Goal: Task Accomplishment & Management: Manage account settings

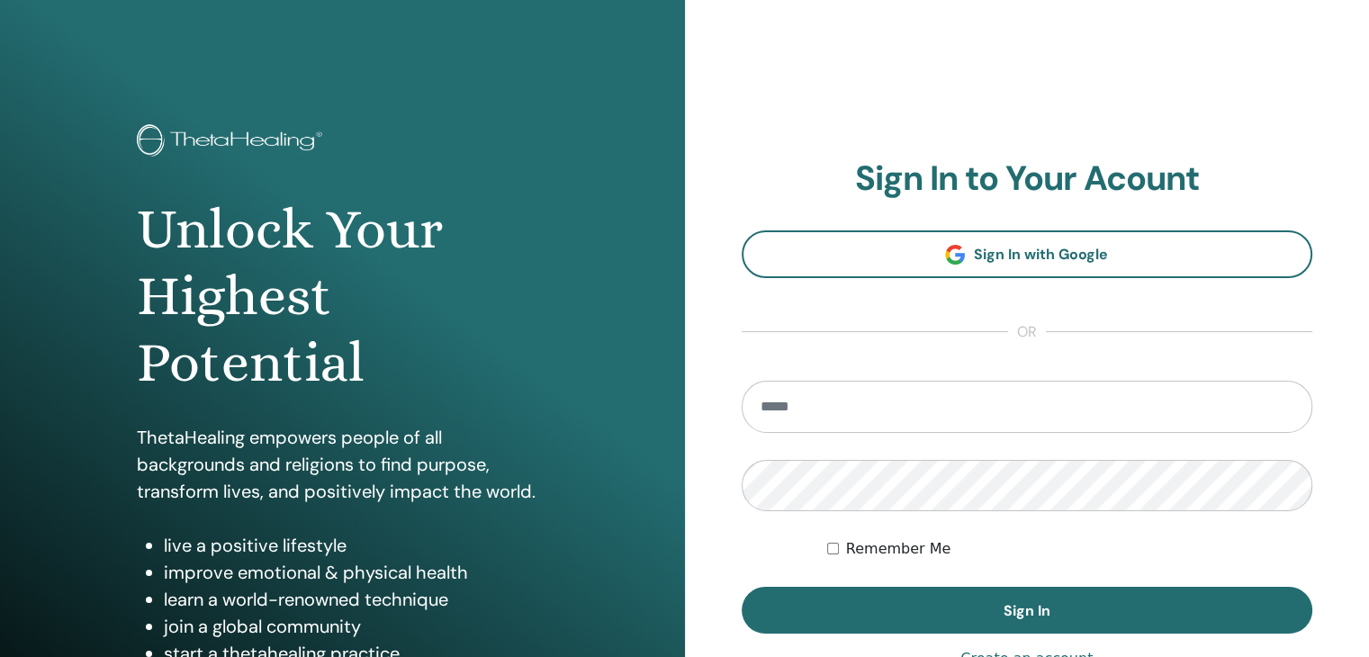
click at [842, 405] on input "email" at bounding box center [1028, 407] width 572 height 52
type input "**********"
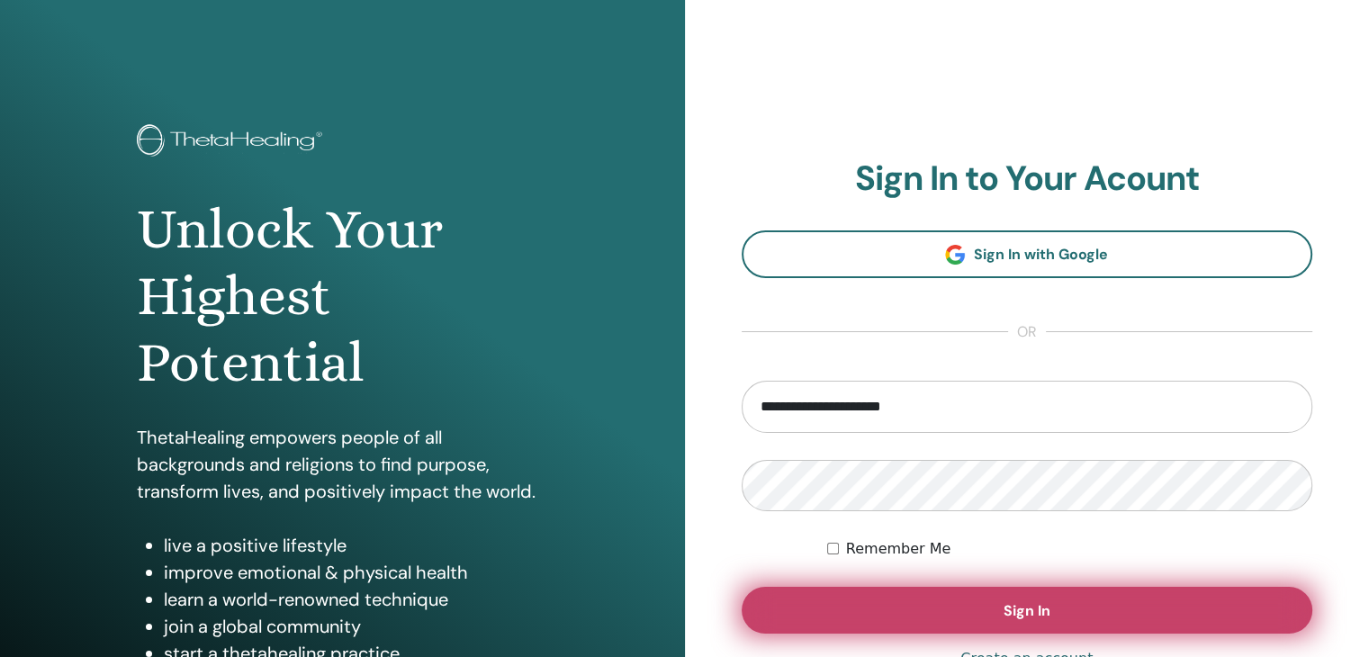
click at [1051, 617] on button "Sign In" at bounding box center [1028, 610] width 572 height 47
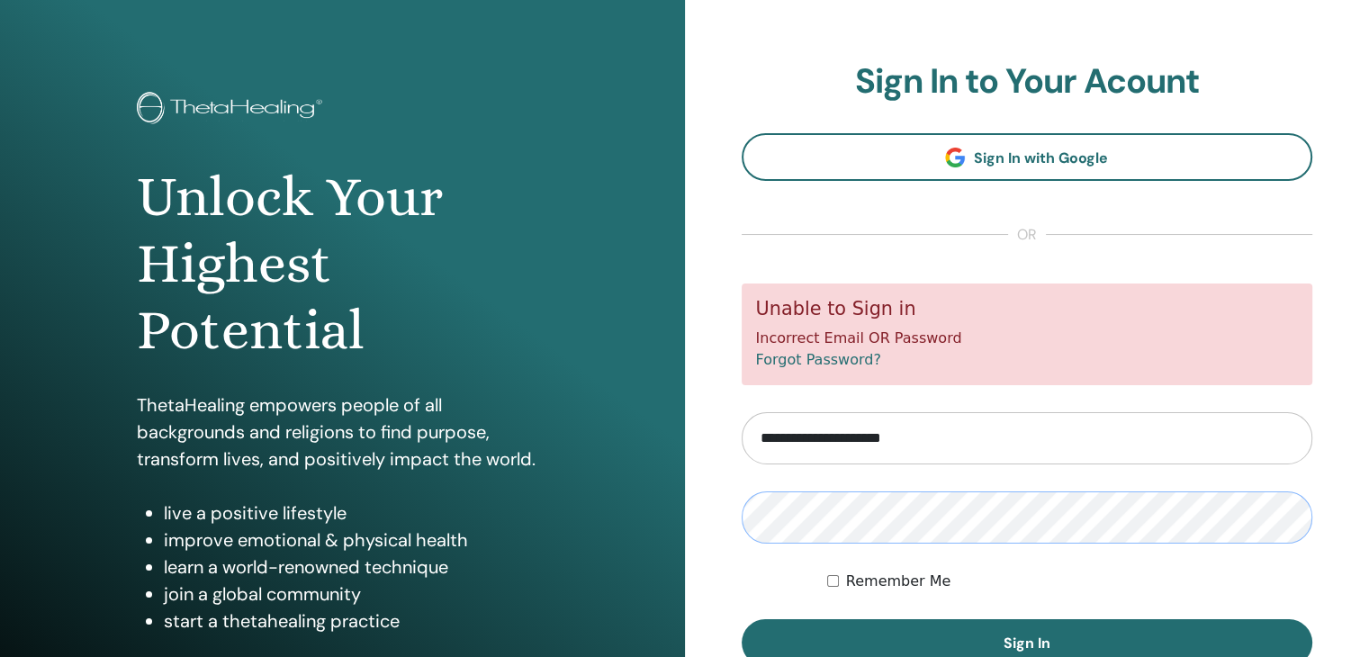
scroll to position [42, 0]
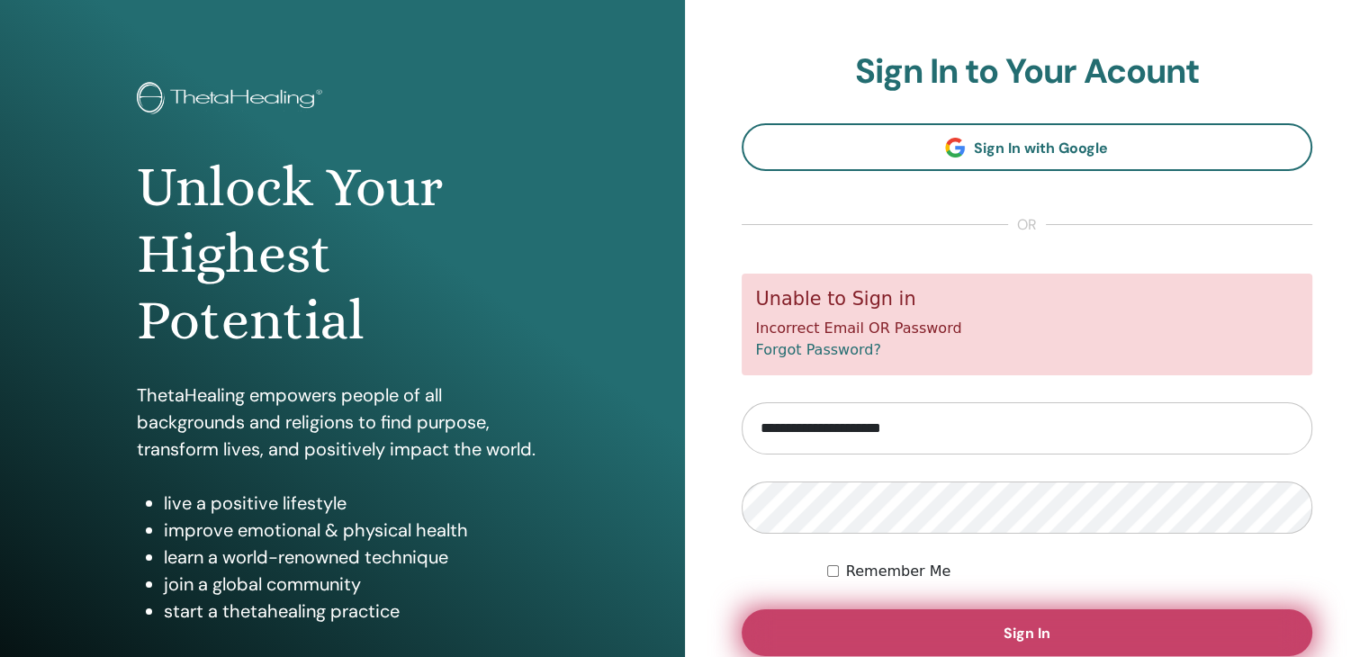
click at [1219, 615] on button "Sign In" at bounding box center [1028, 632] width 572 height 47
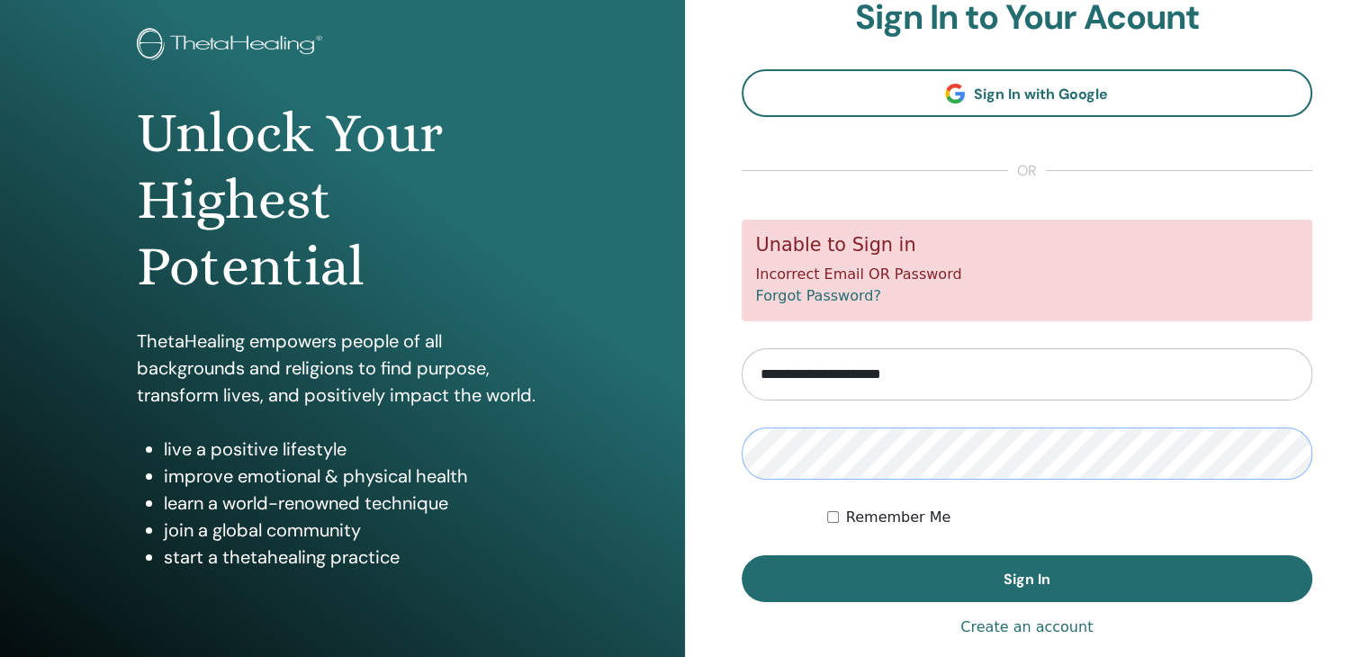
scroll to position [94, 0]
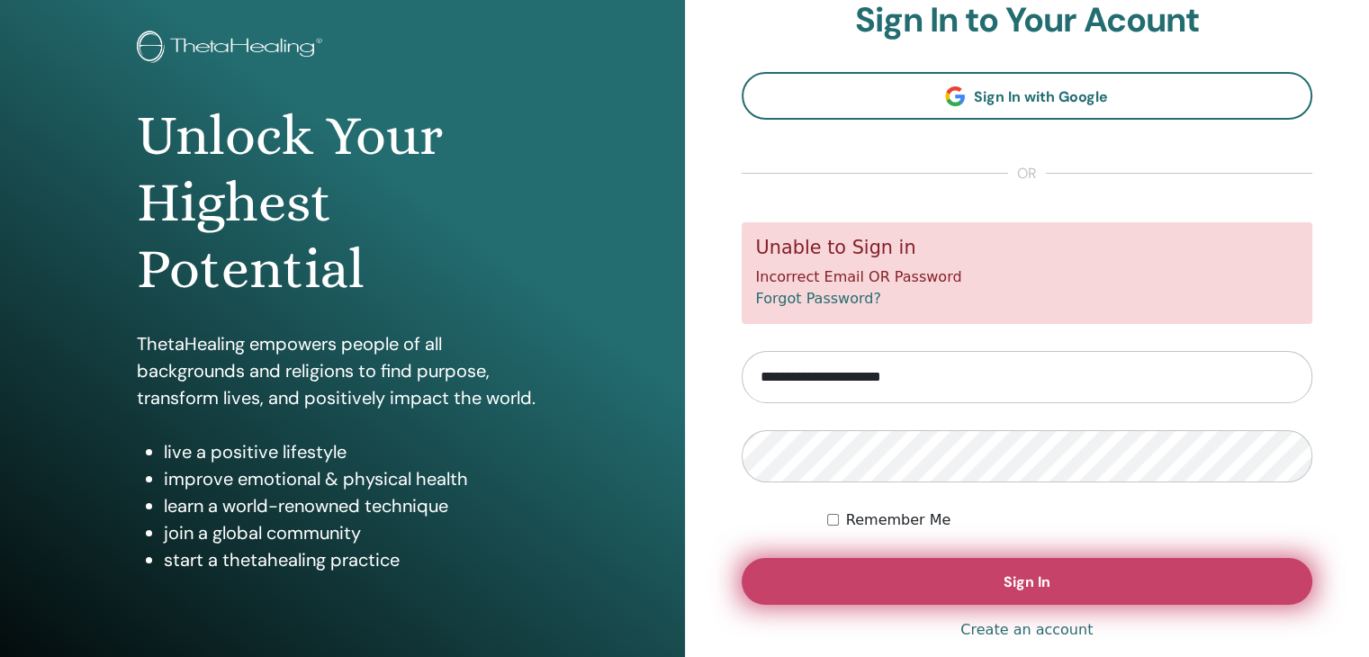
click at [1046, 576] on span "Sign In" at bounding box center [1027, 581] width 47 height 19
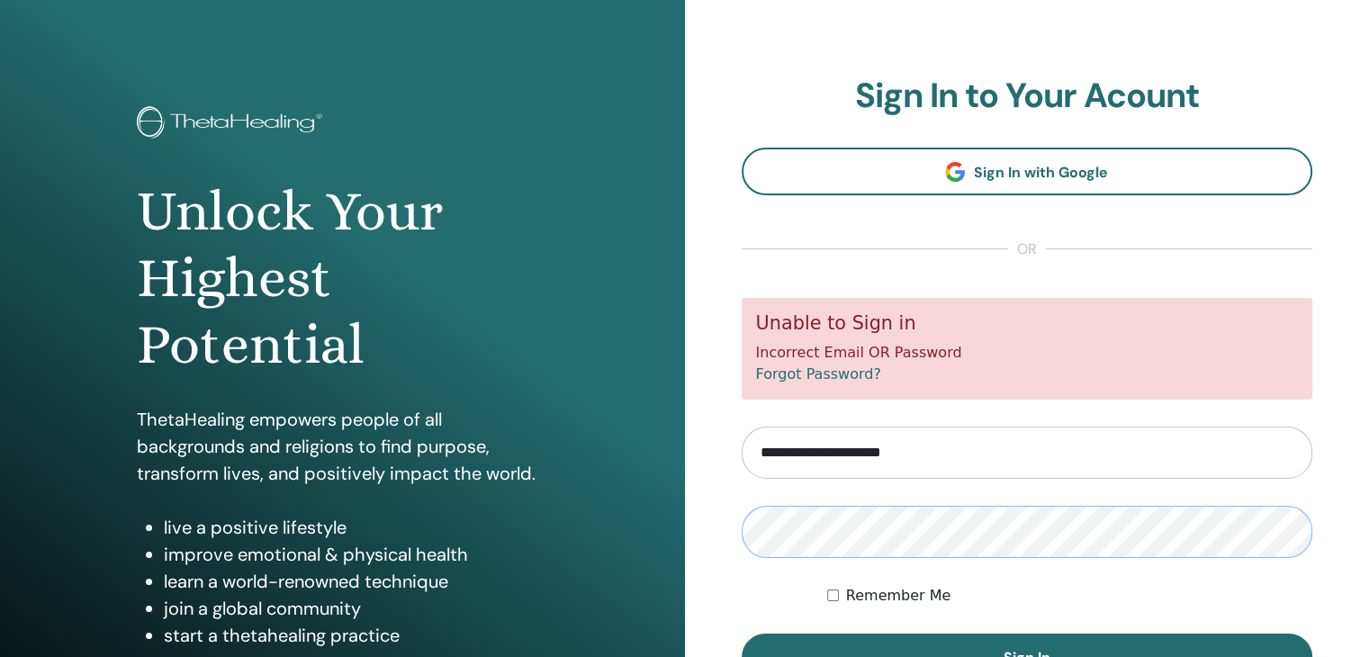
scroll to position [49, 0]
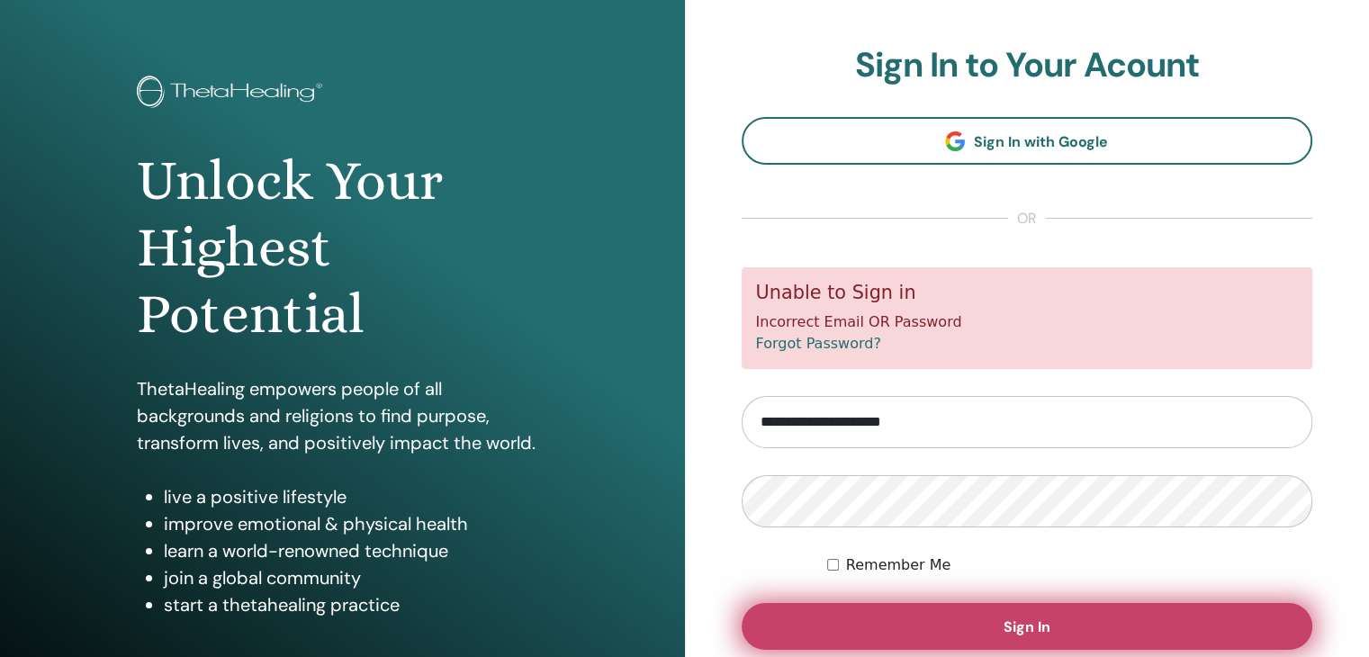
click at [1251, 610] on button "Sign In" at bounding box center [1028, 626] width 572 height 47
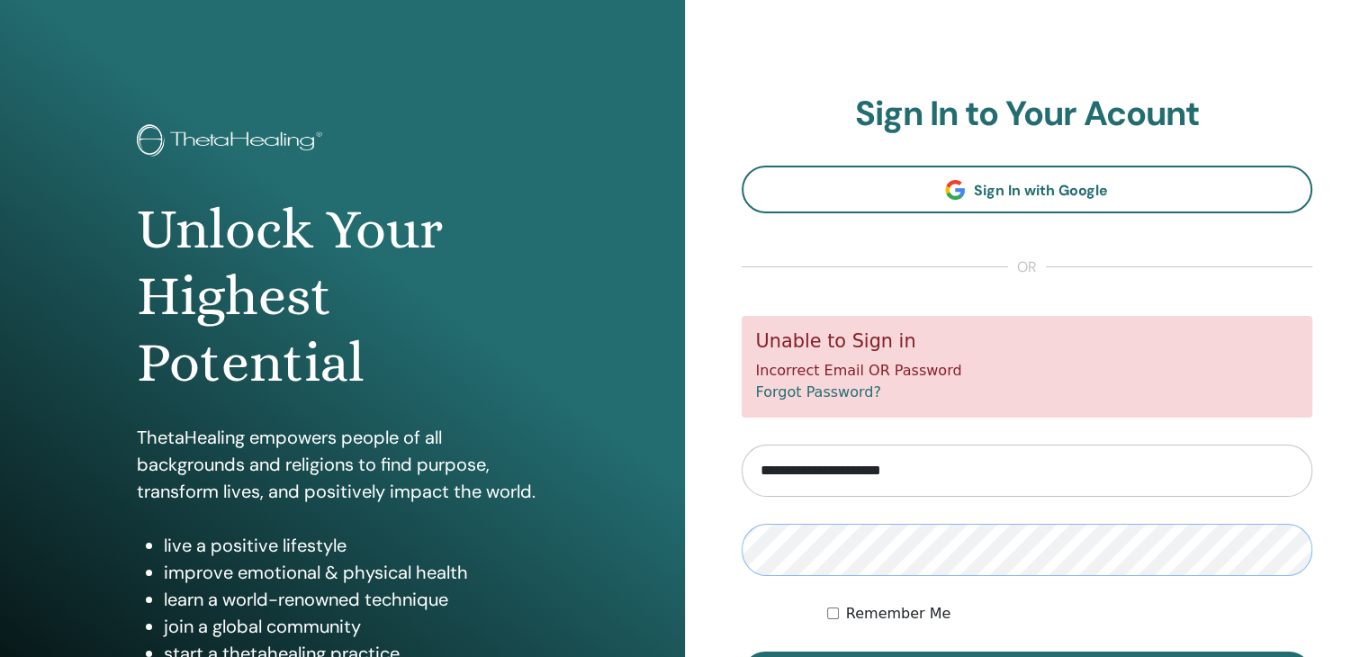
scroll to position [44, 0]
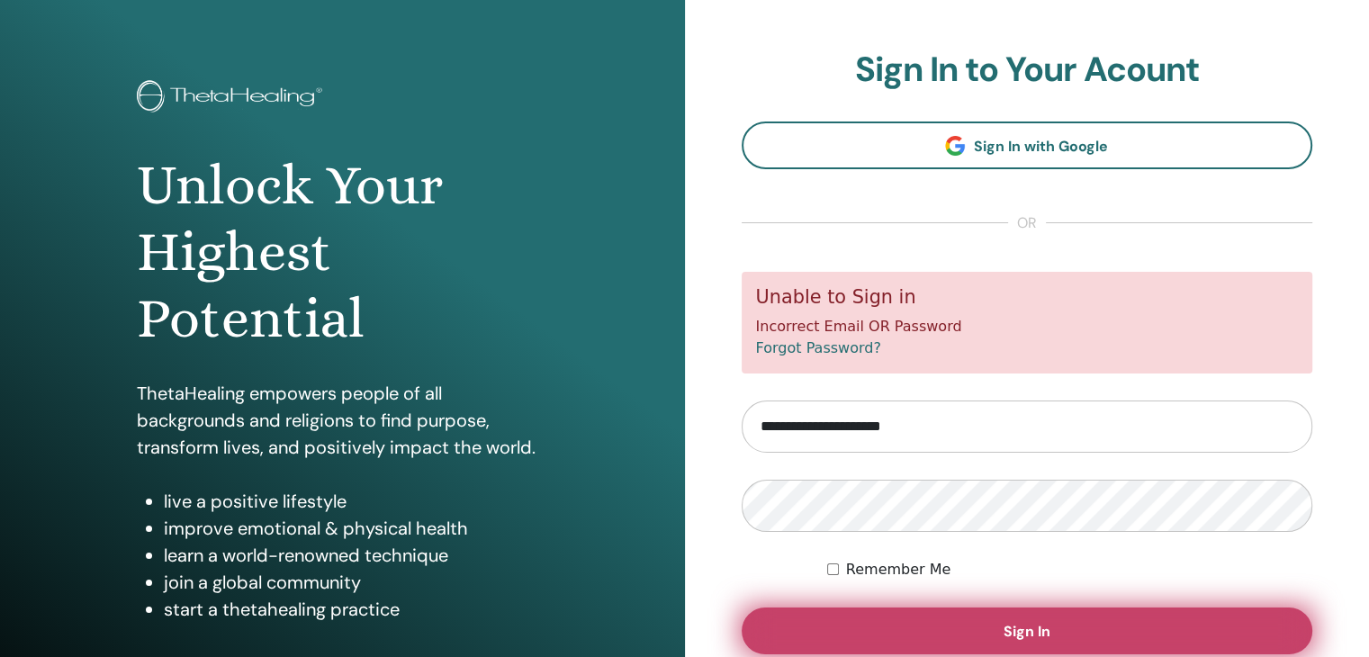
click at [1279, 644] on button "Sign In" at bounding box center [1028, 631] width 572 height 47
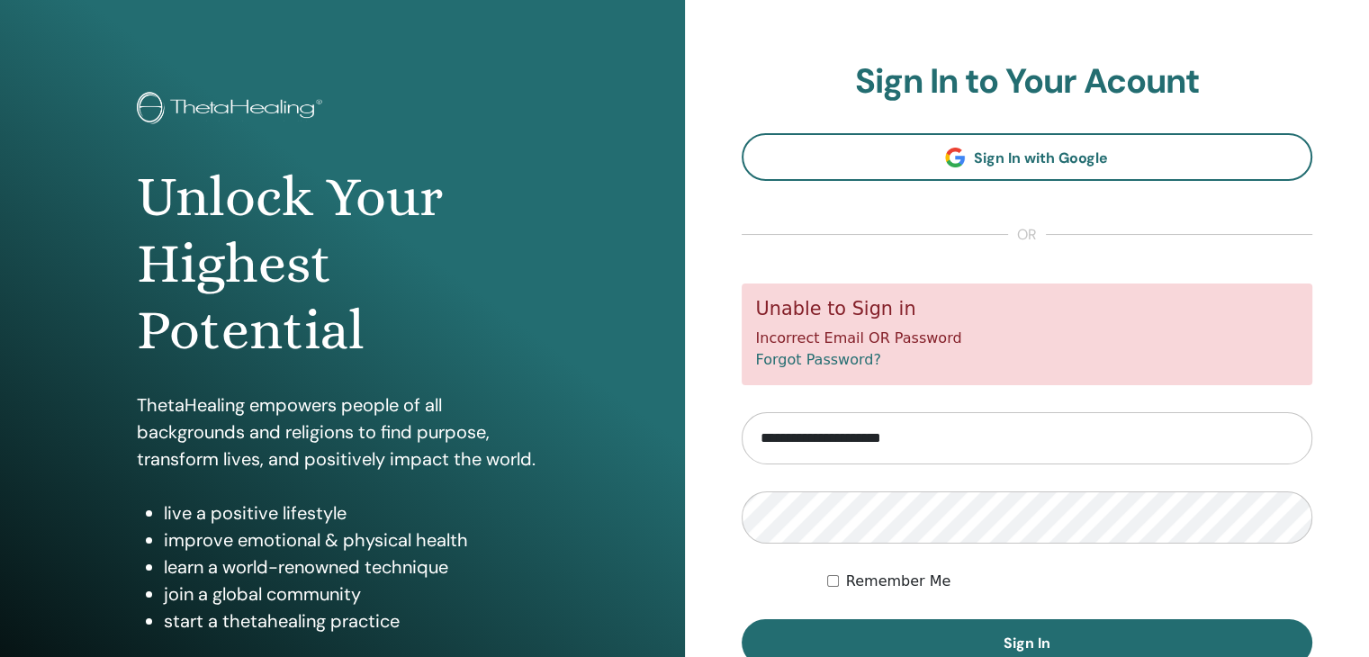
scroll to position [7, 0]
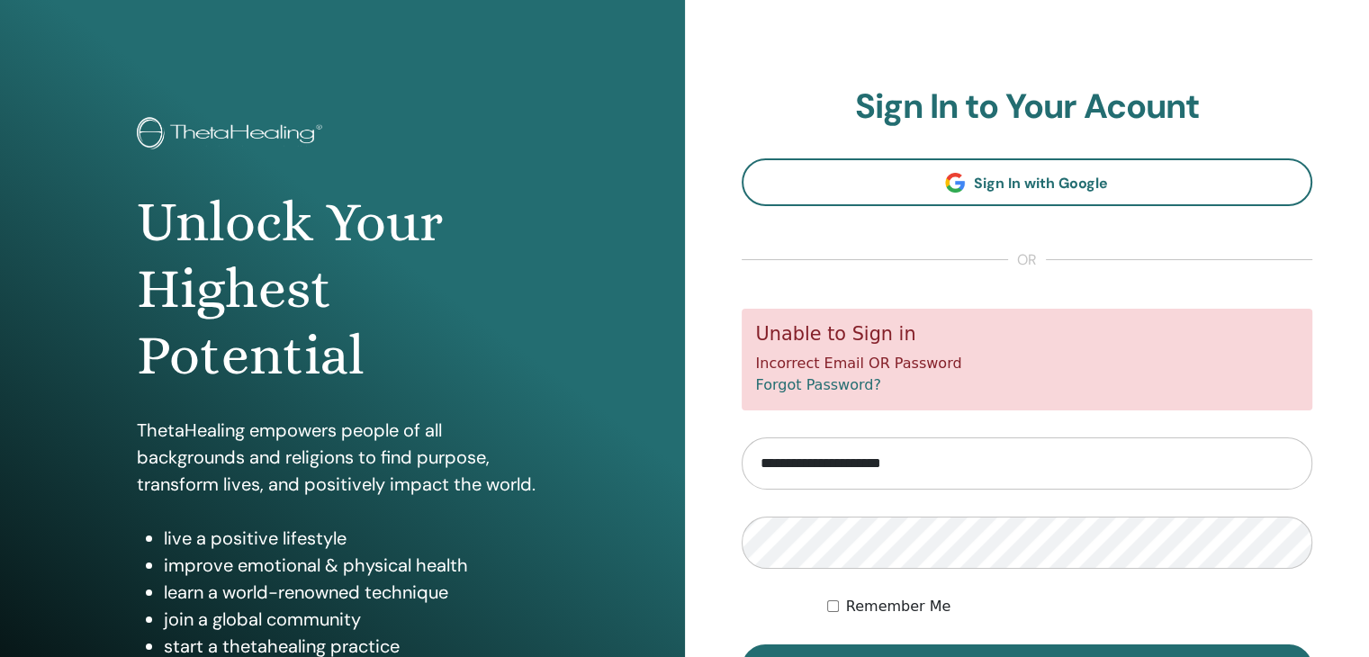
click at [857, 384] on link "Forgot Password?" at bounding box center [818, 384] width 125 height 17
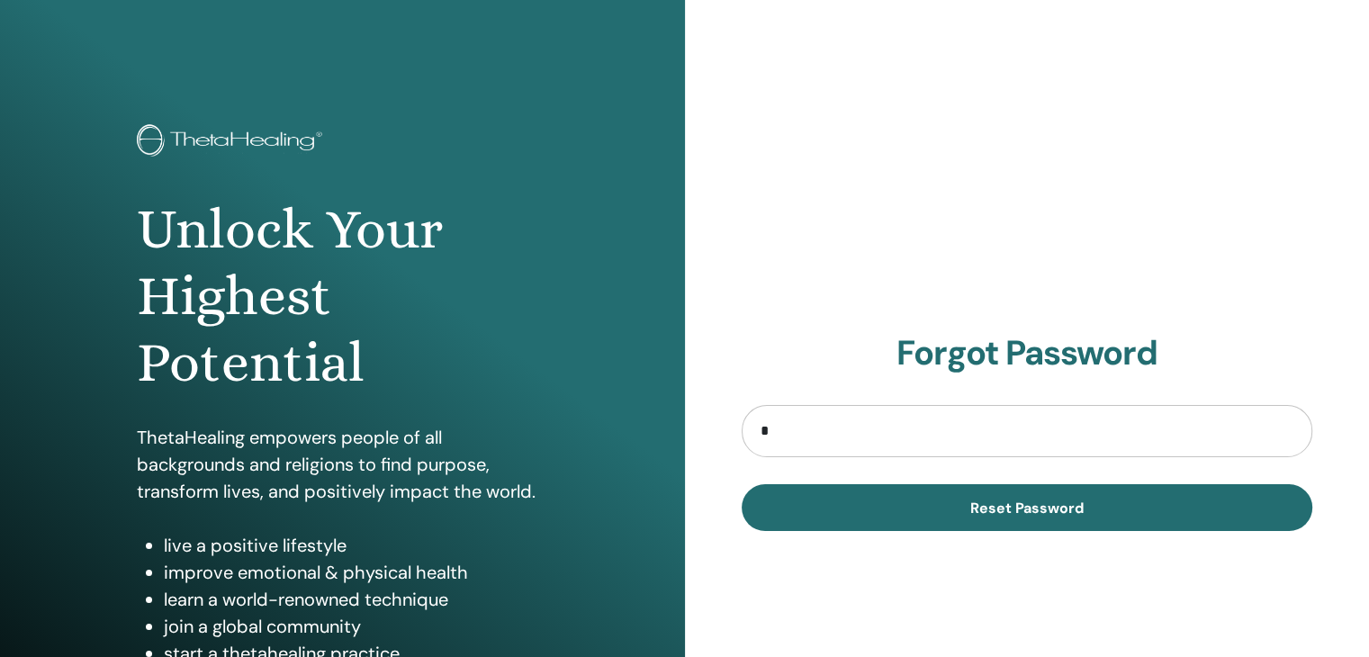
type input "**********"
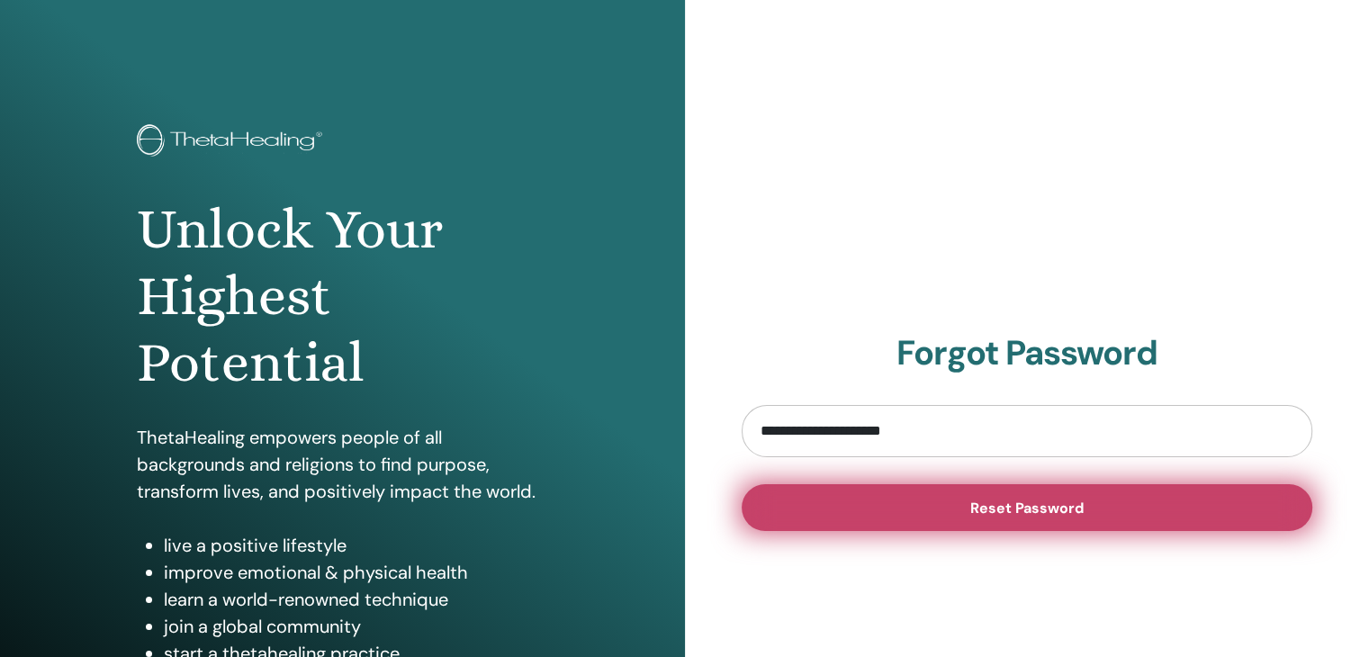
click at [914, 518] on button "Reset Password" at bounding box center [1028, 507] width 572 height 47
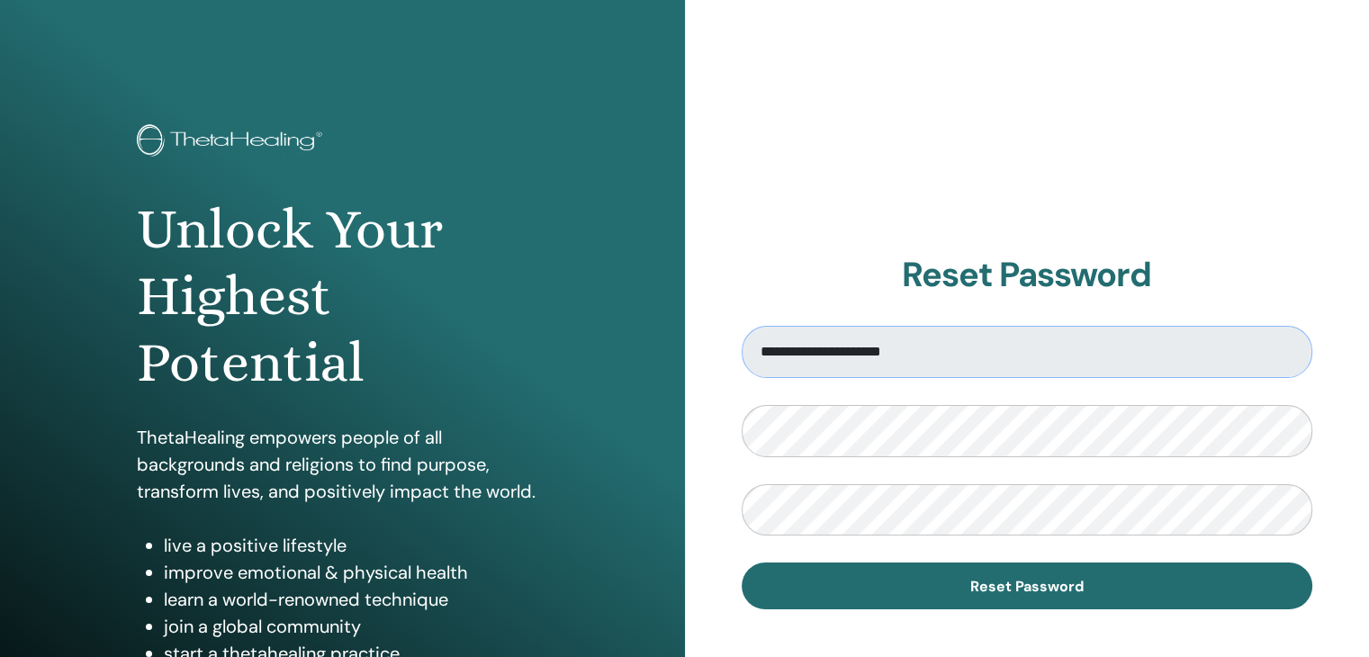
click at [1013, 362] on input "**********" at bounding box center [1028, 352] width 572 height 52
click at [950, 357] on input "**********" at bounding box center [1028, 352] width 572 height 52
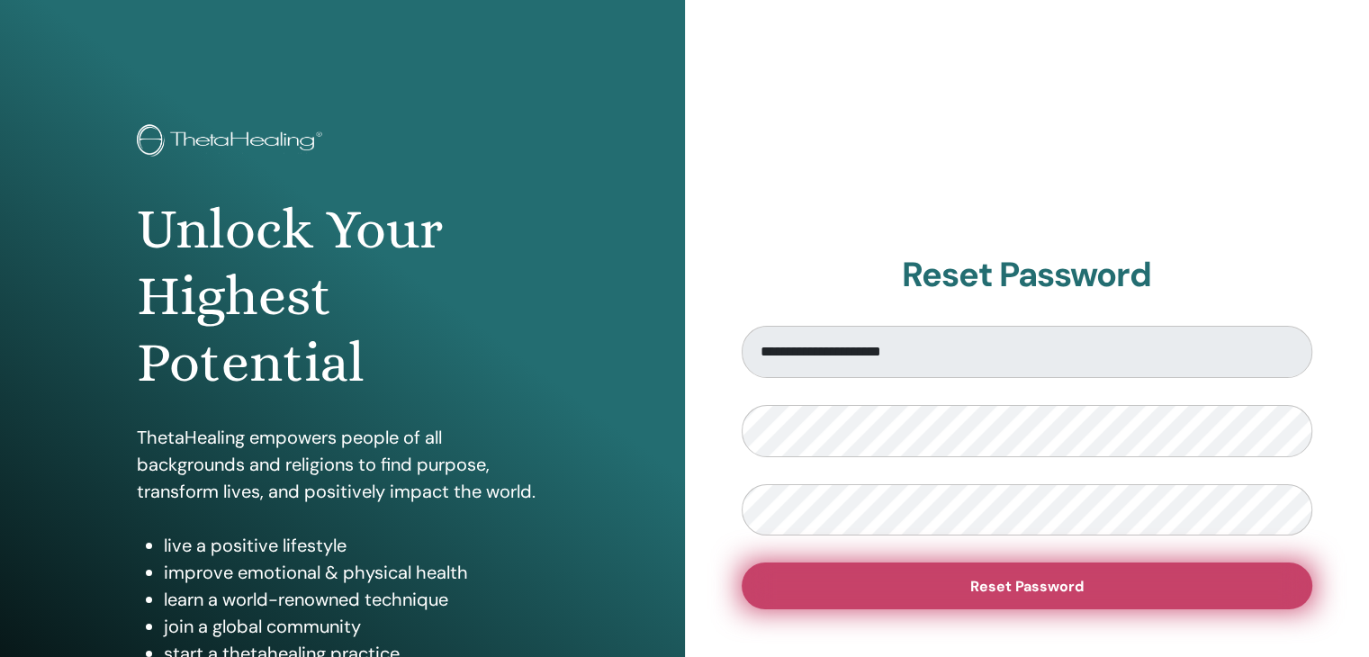
click at [1006, 563] on form "**********" at bounding box center [1028, 468] width 572 height 284
click at [1003, 581] on span "Reset Password" at bounding box center [1026, 586] width 113 height 19
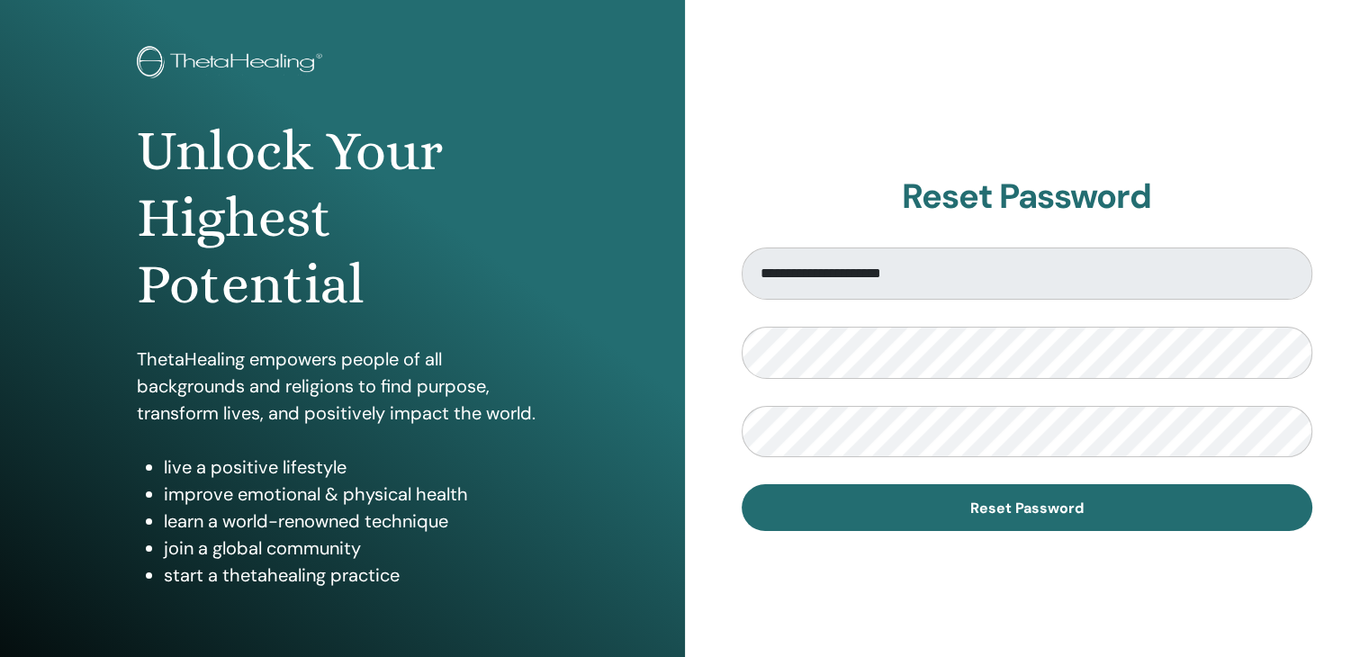
scroll to position [79, 0]
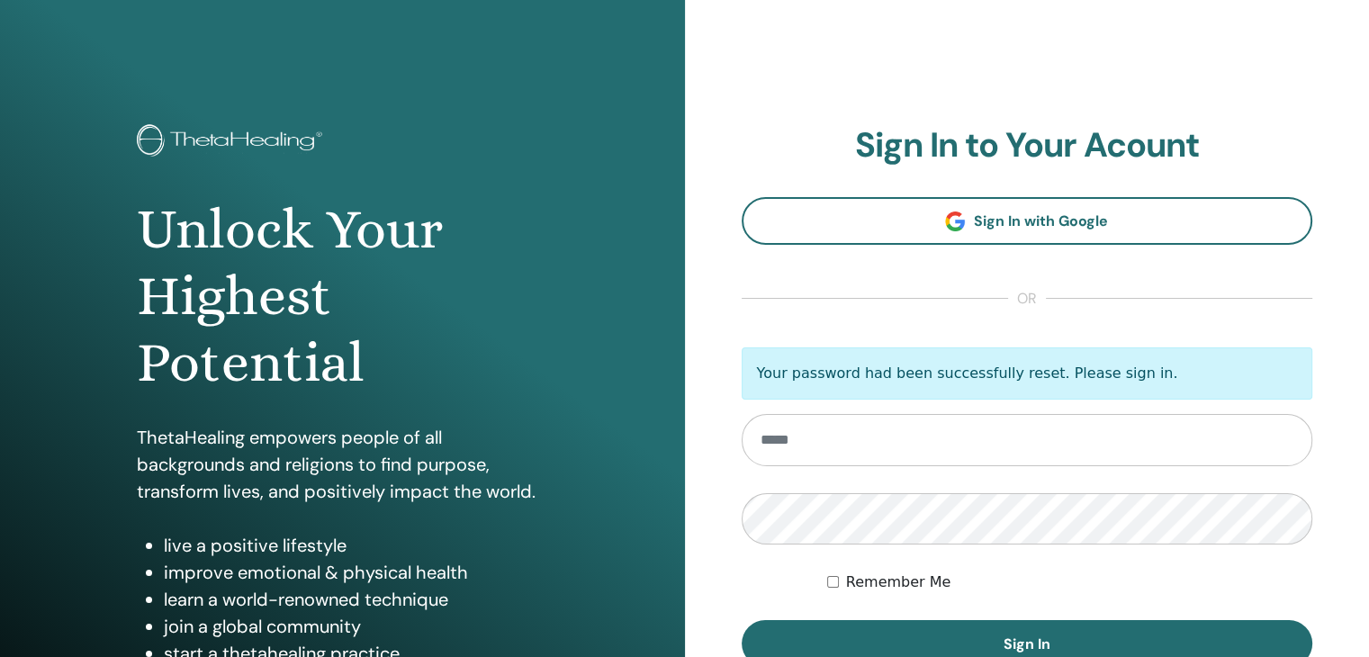
click at [849, 435] on input "email" at bounding box center [1028, 440] width 572 height 52
type input "**********"
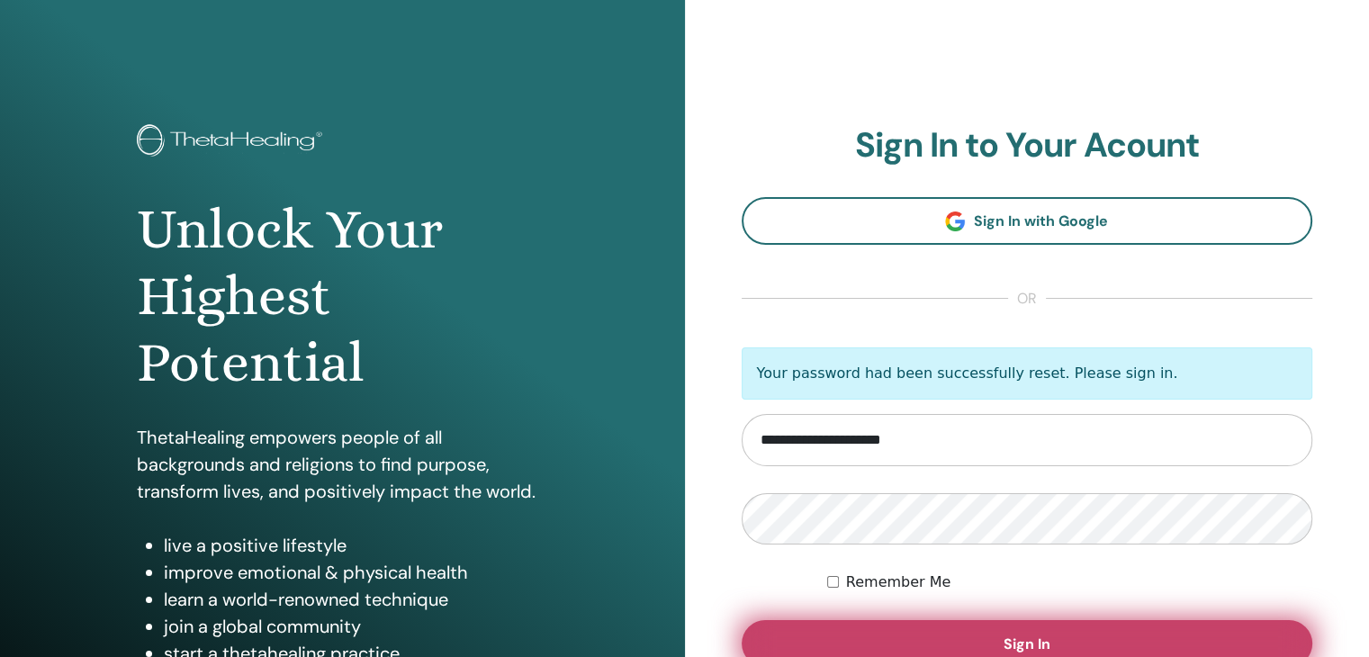
click at [860, 637] on button "Sign In" at bounding box center [1028, 643] width 572 height 47
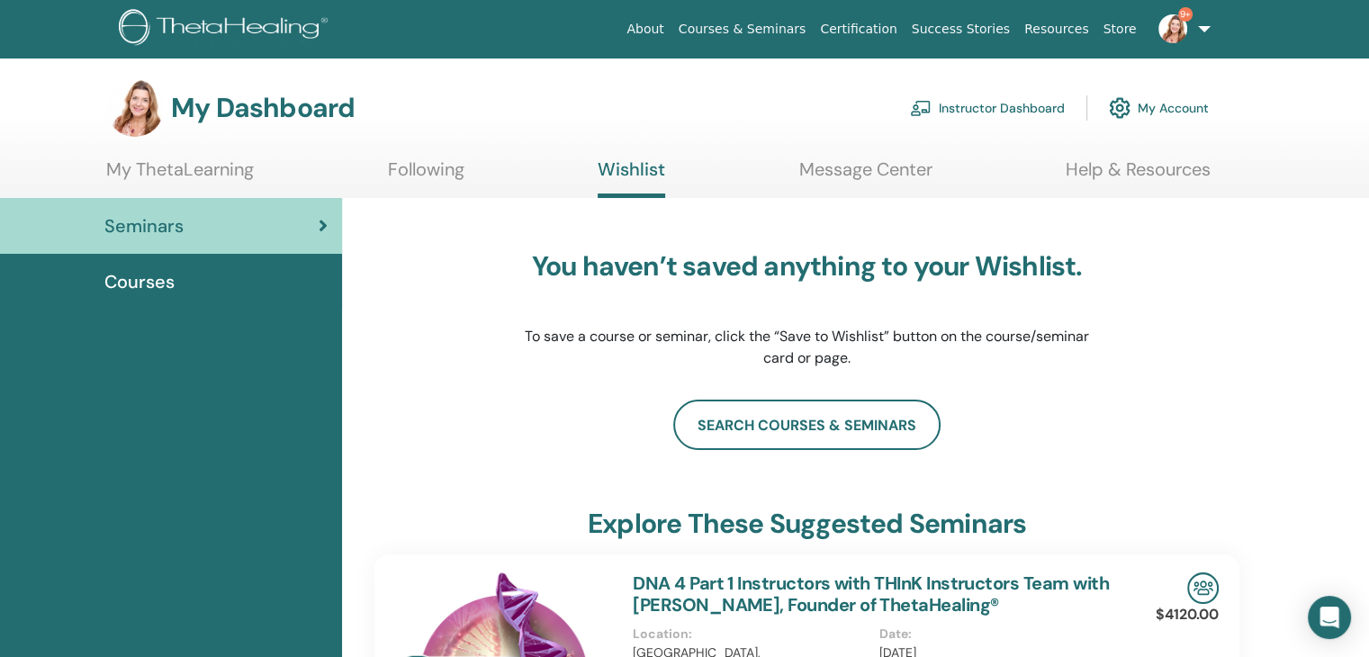
click at [1012, 104] on link "Instructor Dashboard" at bounding box center [987, 108] width 155 height 40
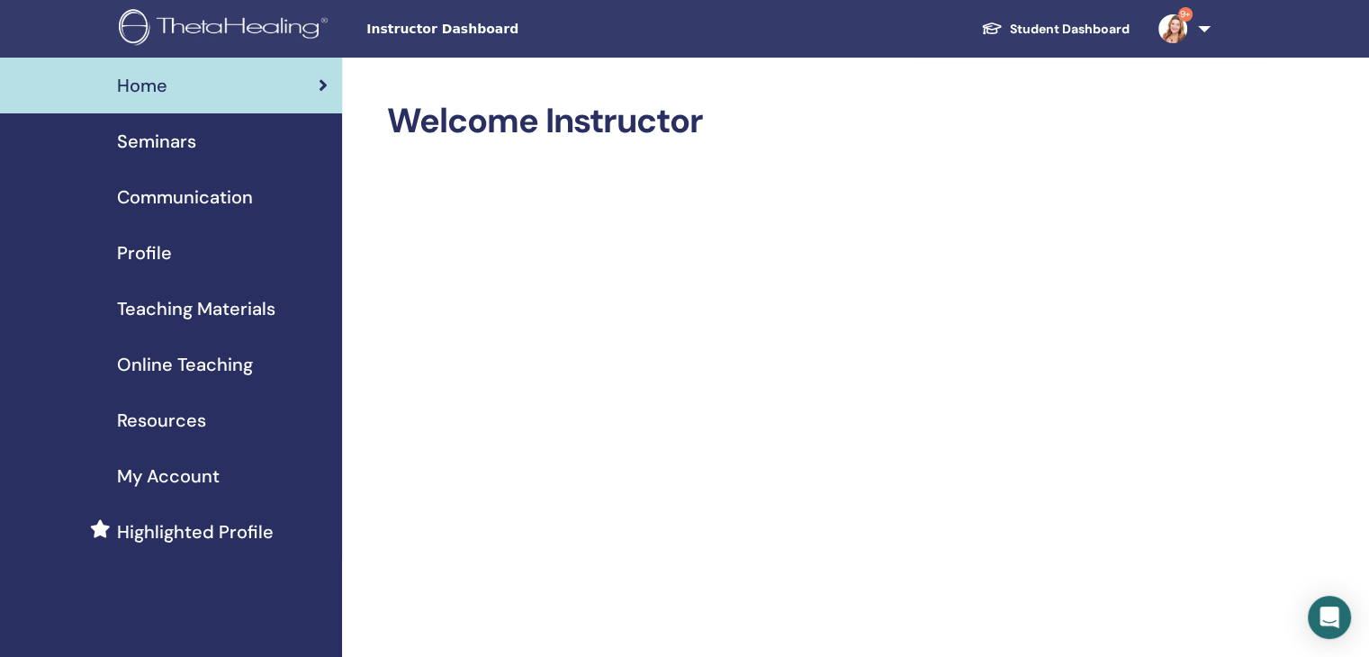
click at [175, 144] on span "Seminars" at bounding box center [156, 141] width 79 height 27
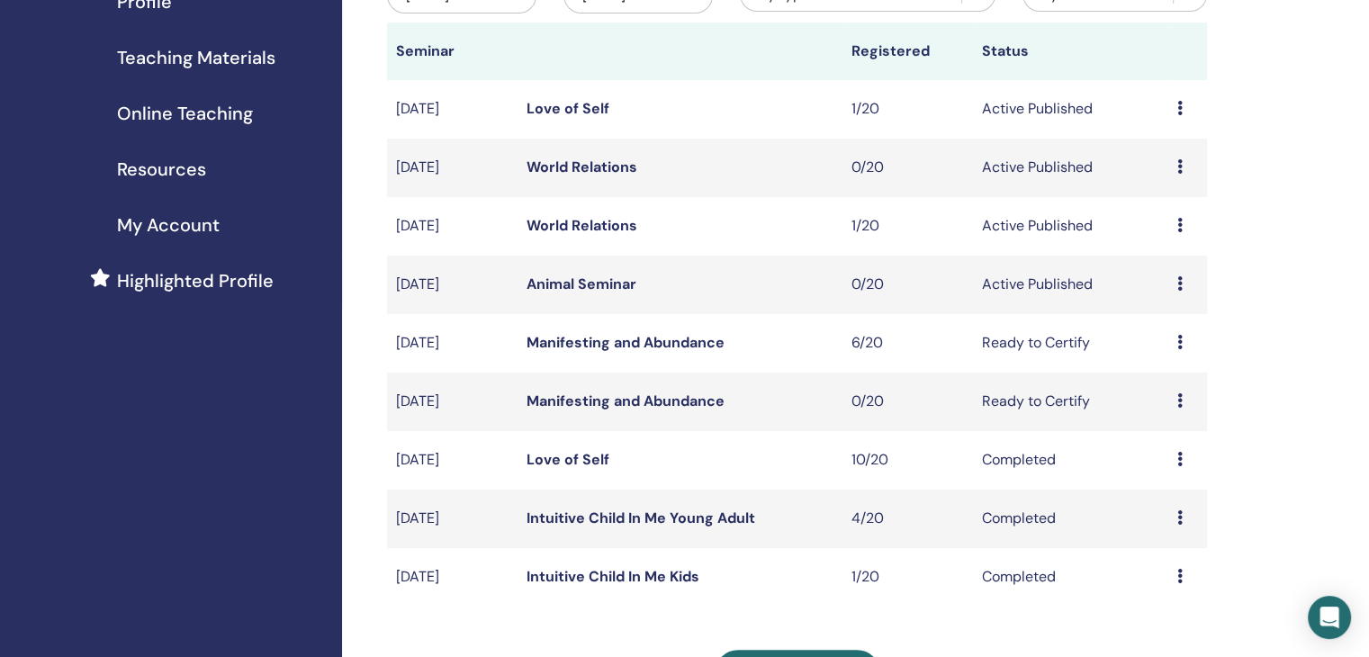
scroll to position [259, 0]
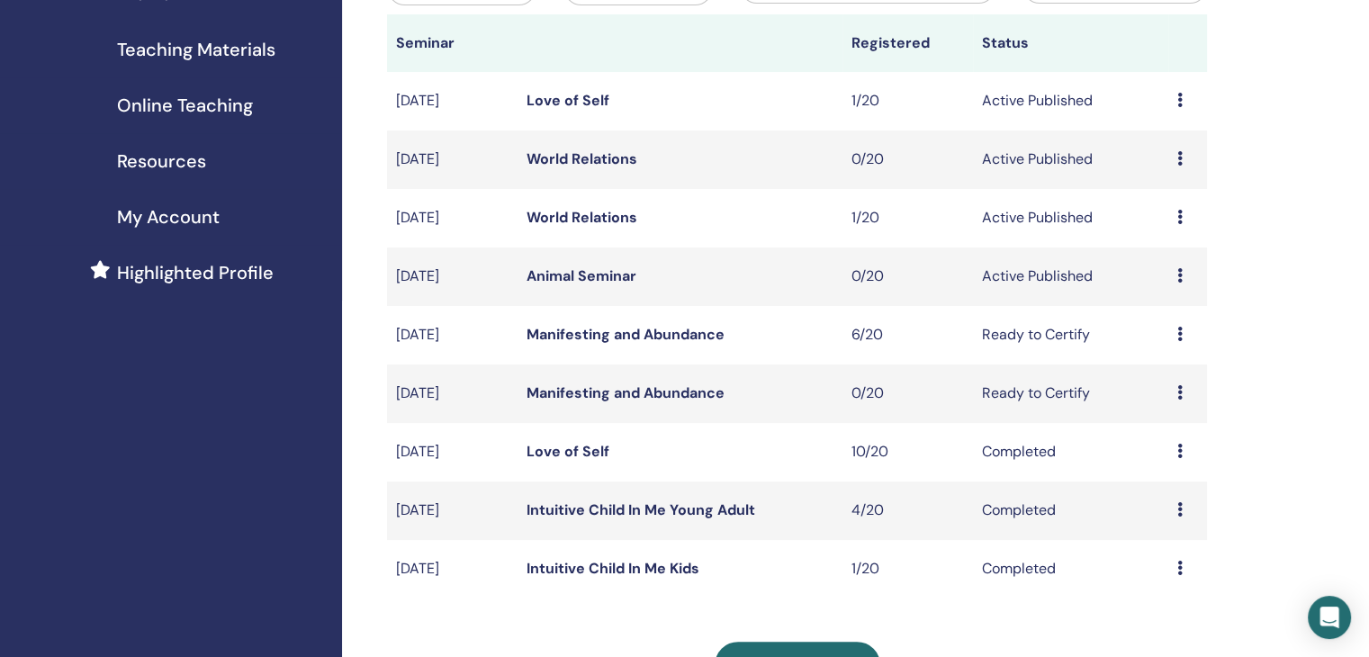
click at [1179, 329] on icon at bounding box center [1179, 334] width 5 height 14
click at [1162, 339] on link "Preview" at bounding box center [1157, 342] width 51 height 19
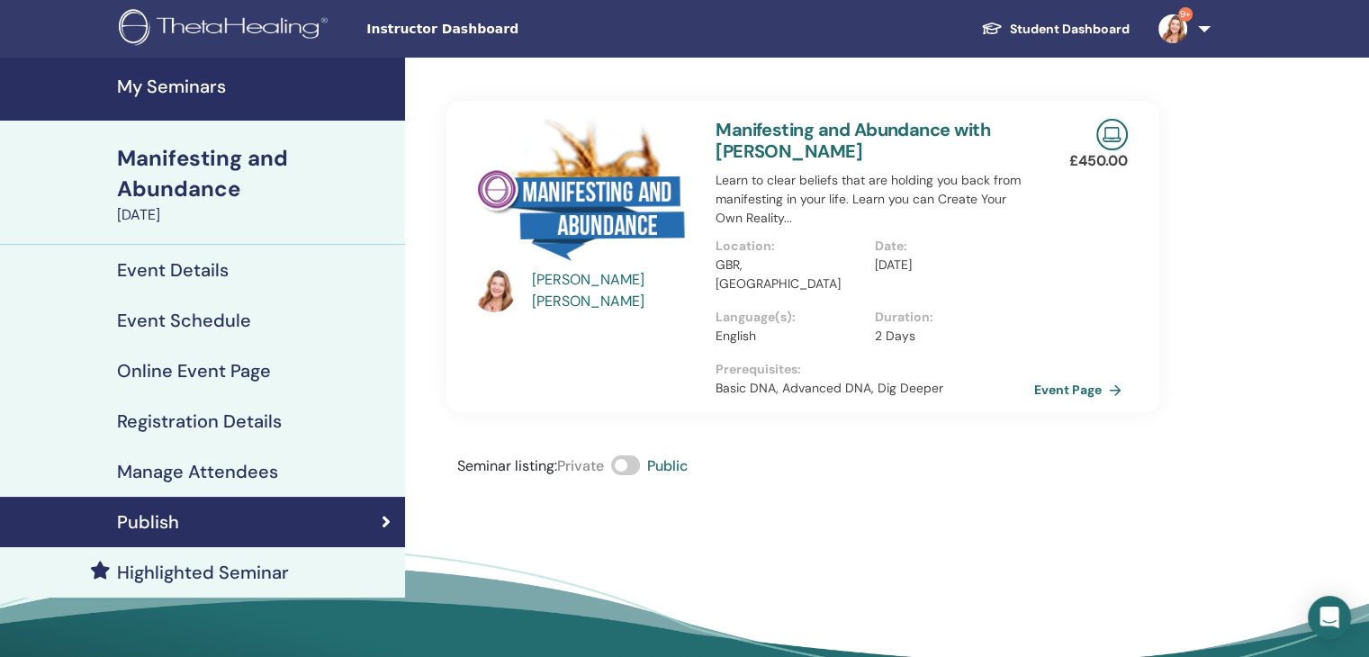
click at [205, 467] on h4 "Manage Attendees" at bounding box center [197, 472] width 161 height 22
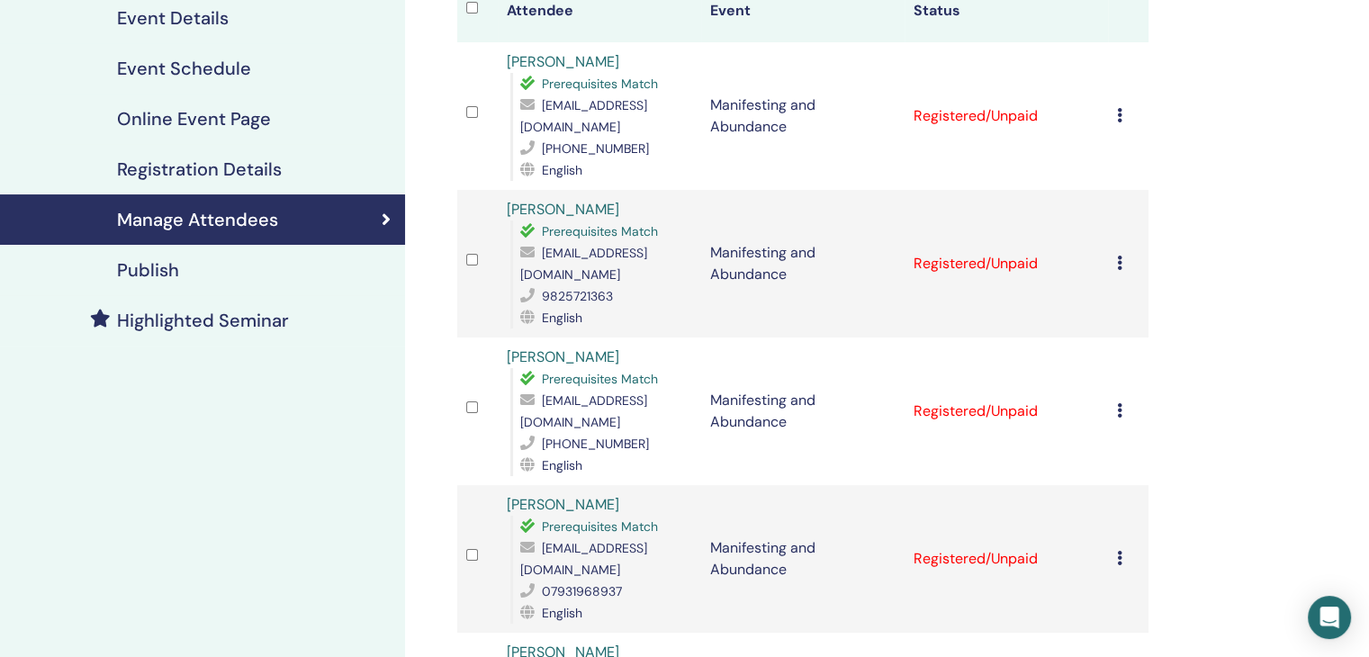
scroll to position [242, 0]
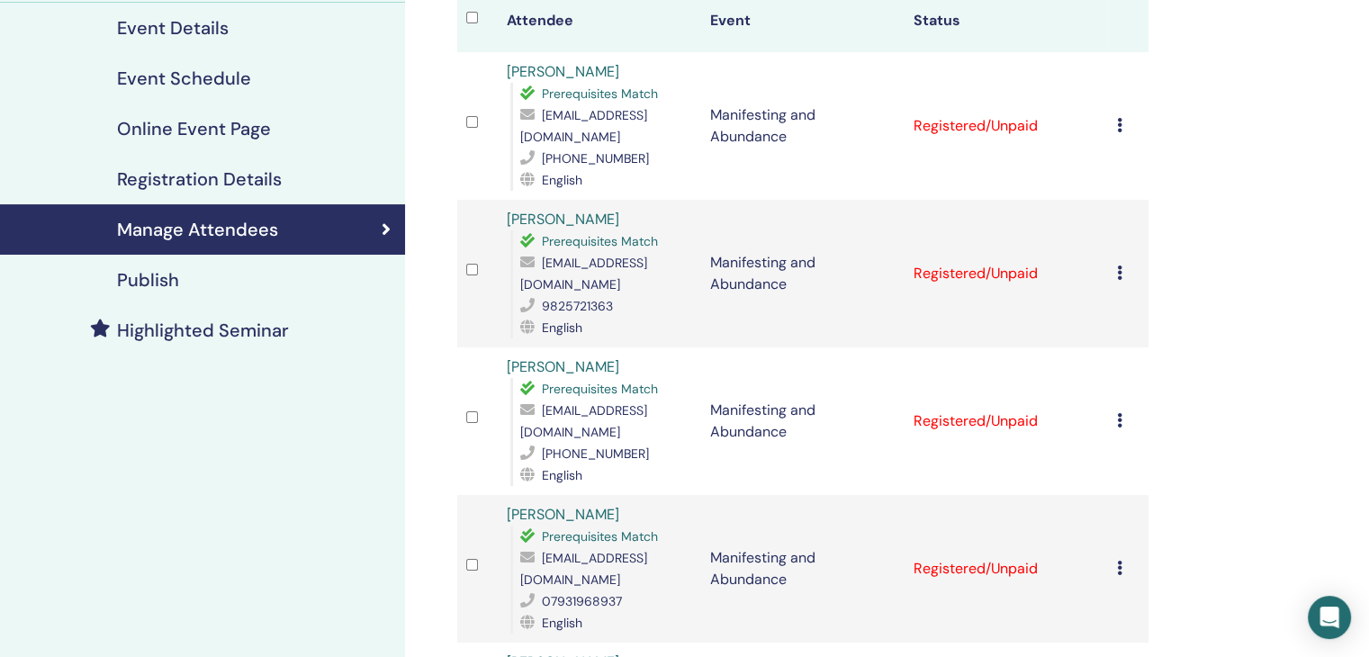
click at [1112, 121] on td "Cancel Registration Do not auto-certify Mark as Paid Mark as Unpaid Mark as Abs…" at bounding box center [1128, 126] width 41 height 148
click at [1120, 123] on icon at bounding box center [1119, 125] width 5 height 14
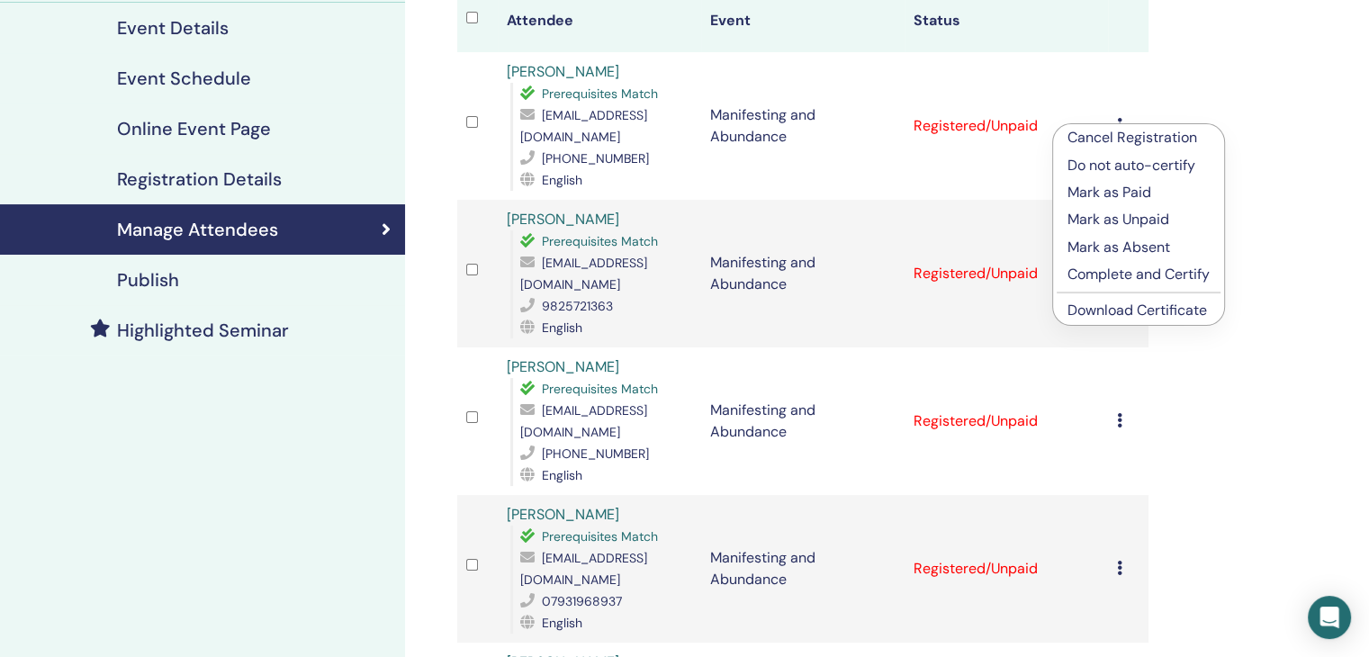
click at [1121, 276] on p "Complete and Certify" at bounding box center [1138, 275] width 142 height 22
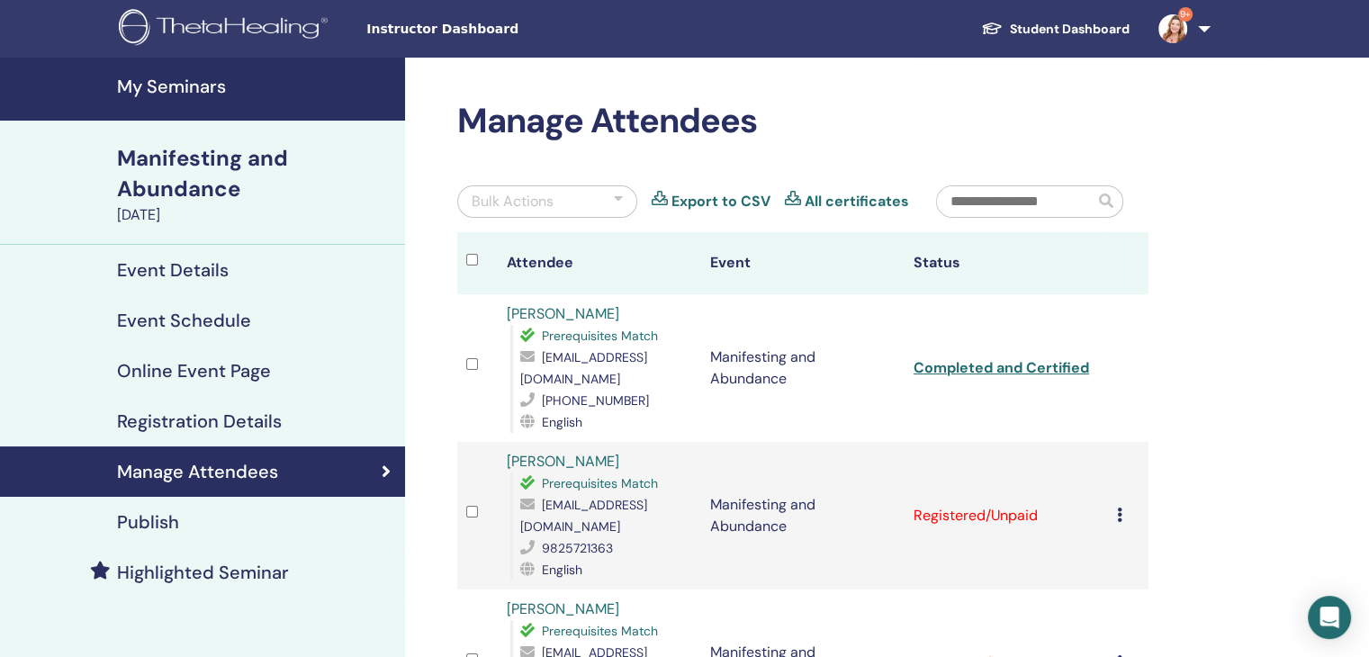
click at [1117, 508] on icon at bounding box center [1119, 515] width 5 height 14
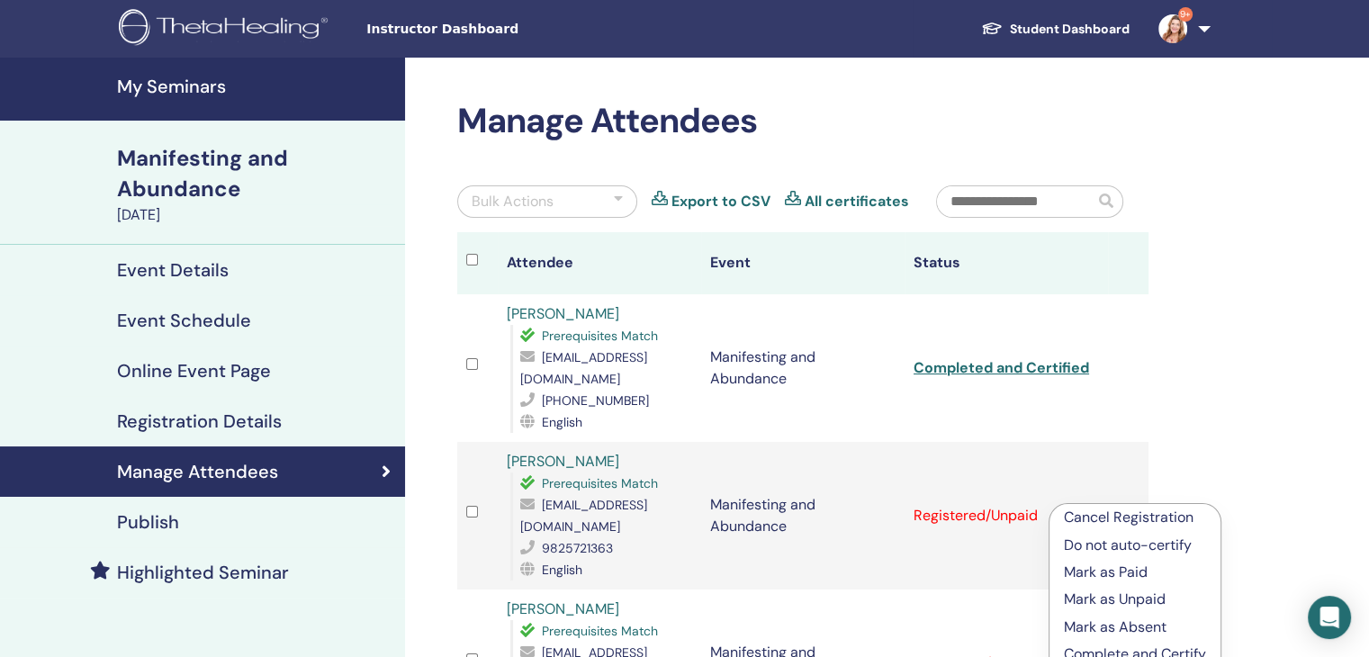
click at [1134, 651] on p "Complete and Certify" at bounding box center [1135, 655] width 142 height 22
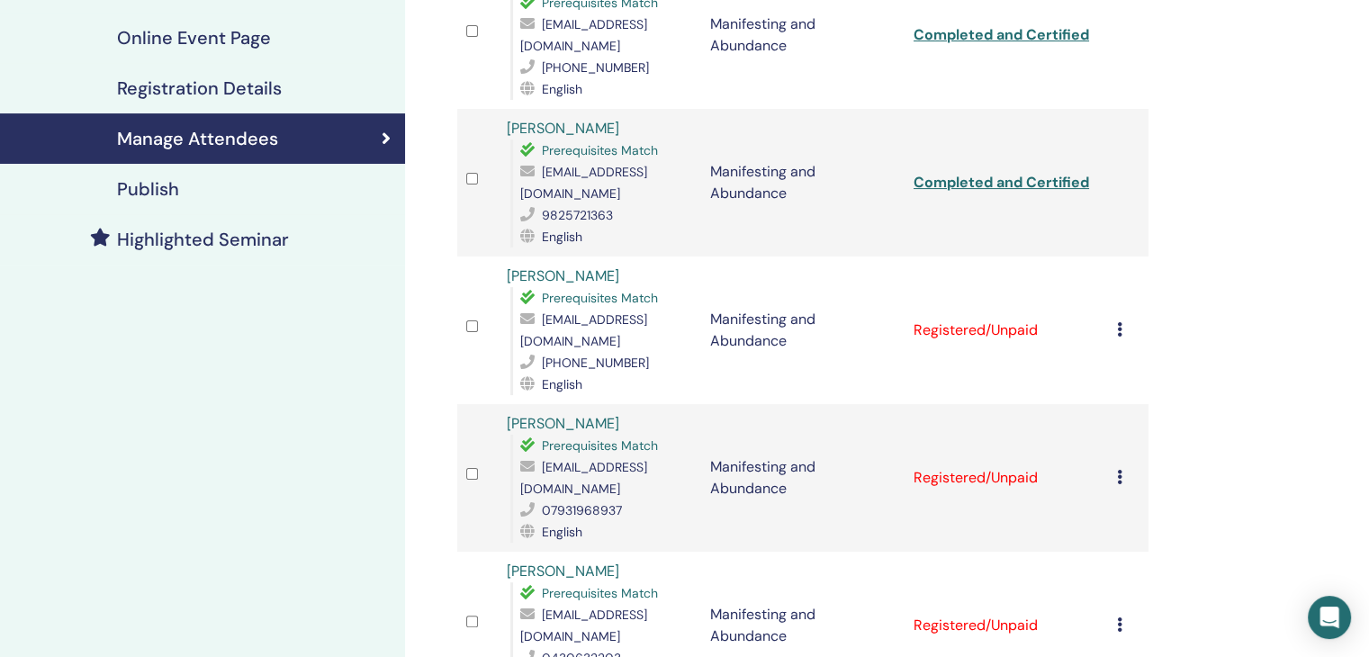
scroll to position [428, 0]
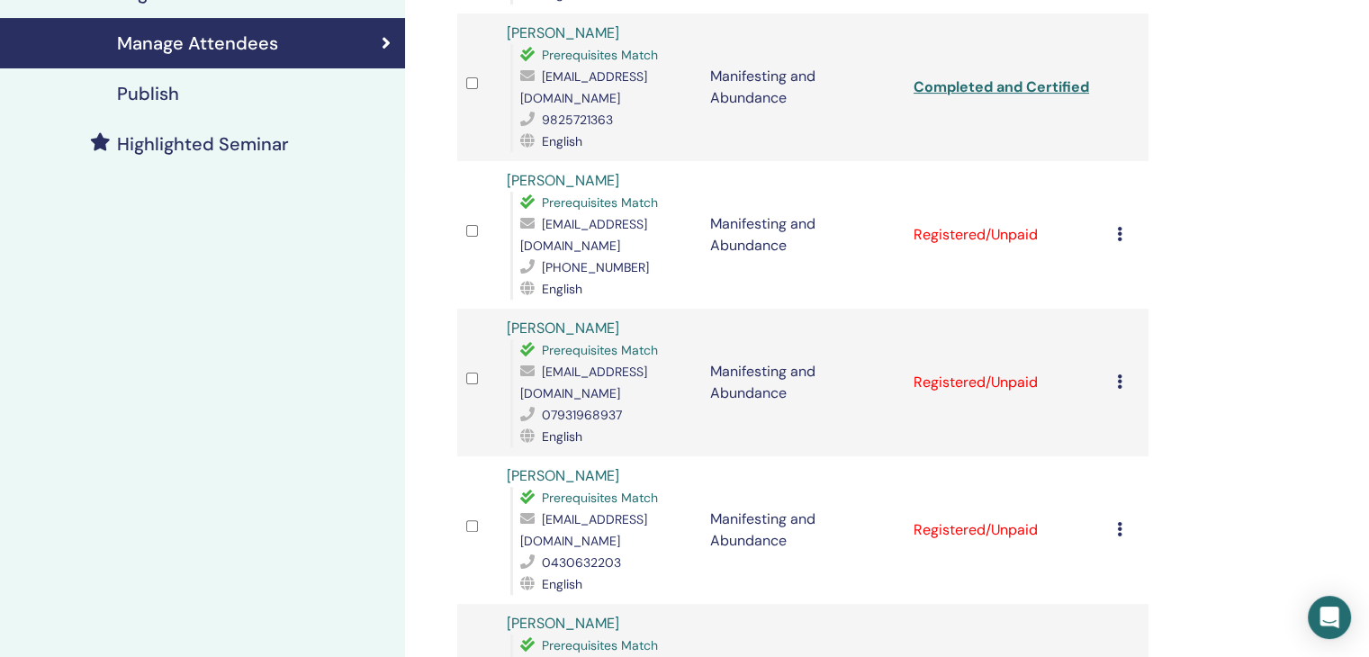
click at [1121, 227] on icon at bounding box center [1119, 234] width 5 height 14
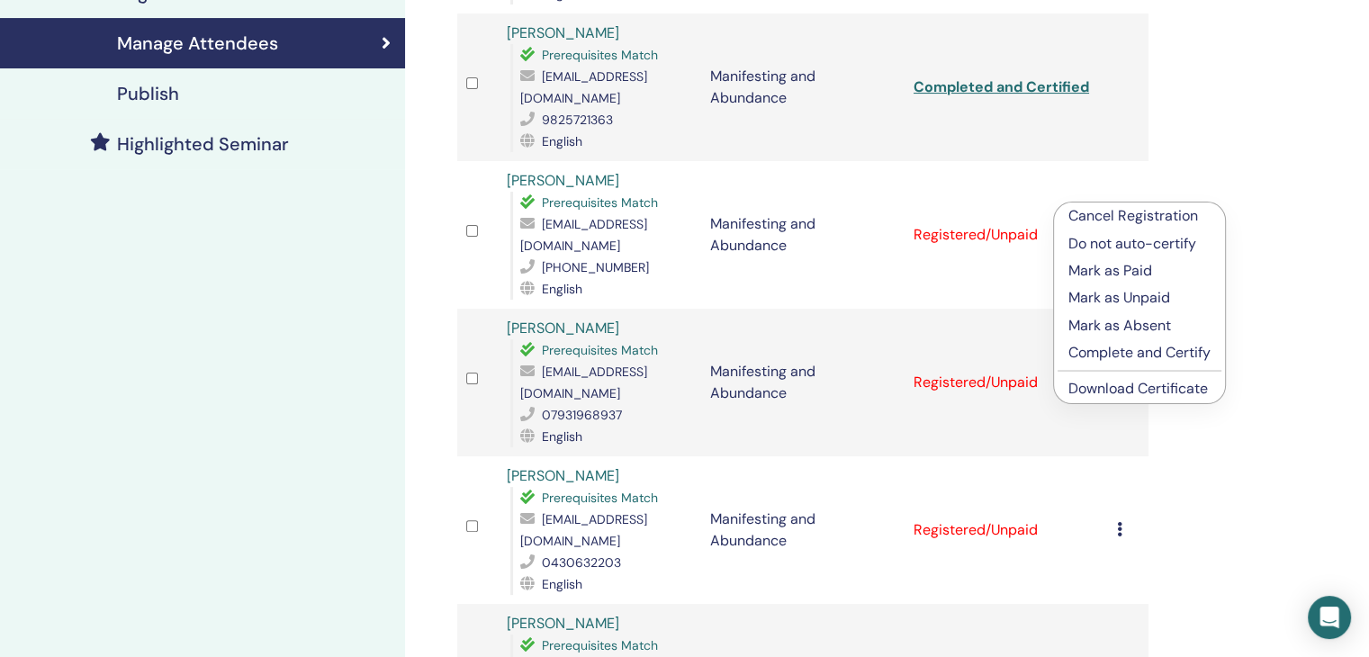
click at [1111, 356] on p "Complete and Certify" at bounding box center [1139, 353] width 142 height 22
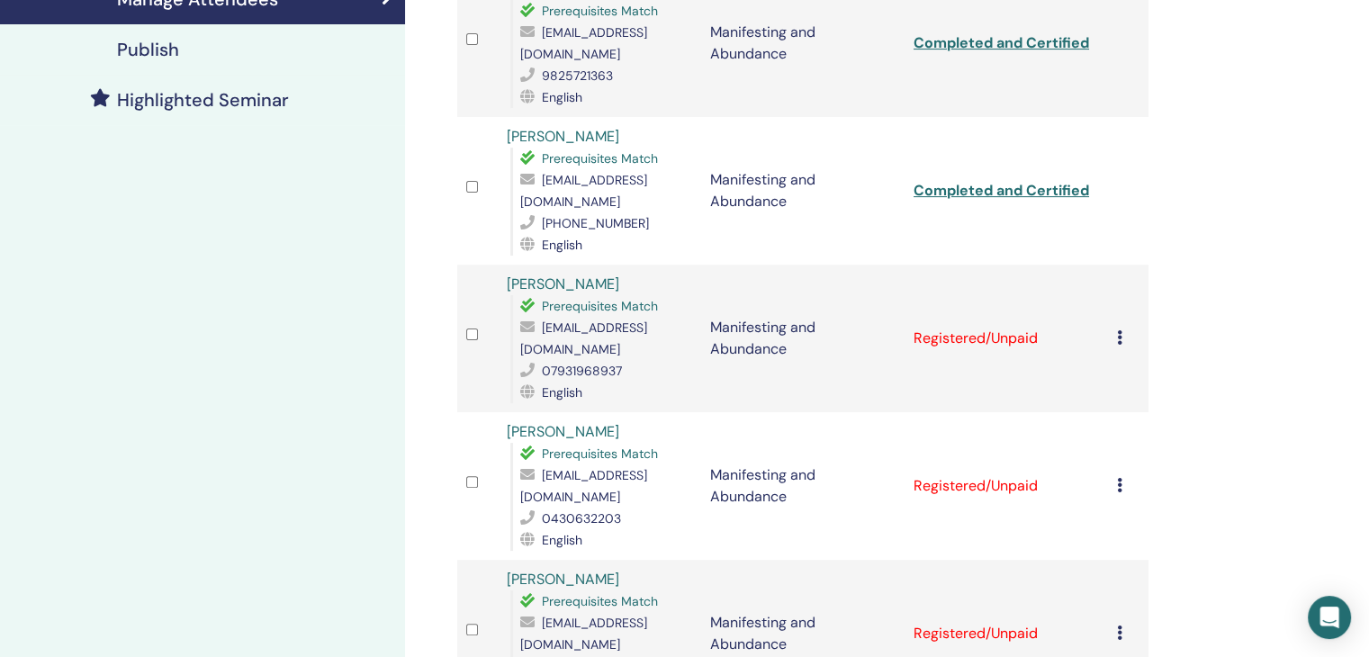
scroll to position [487, 0]
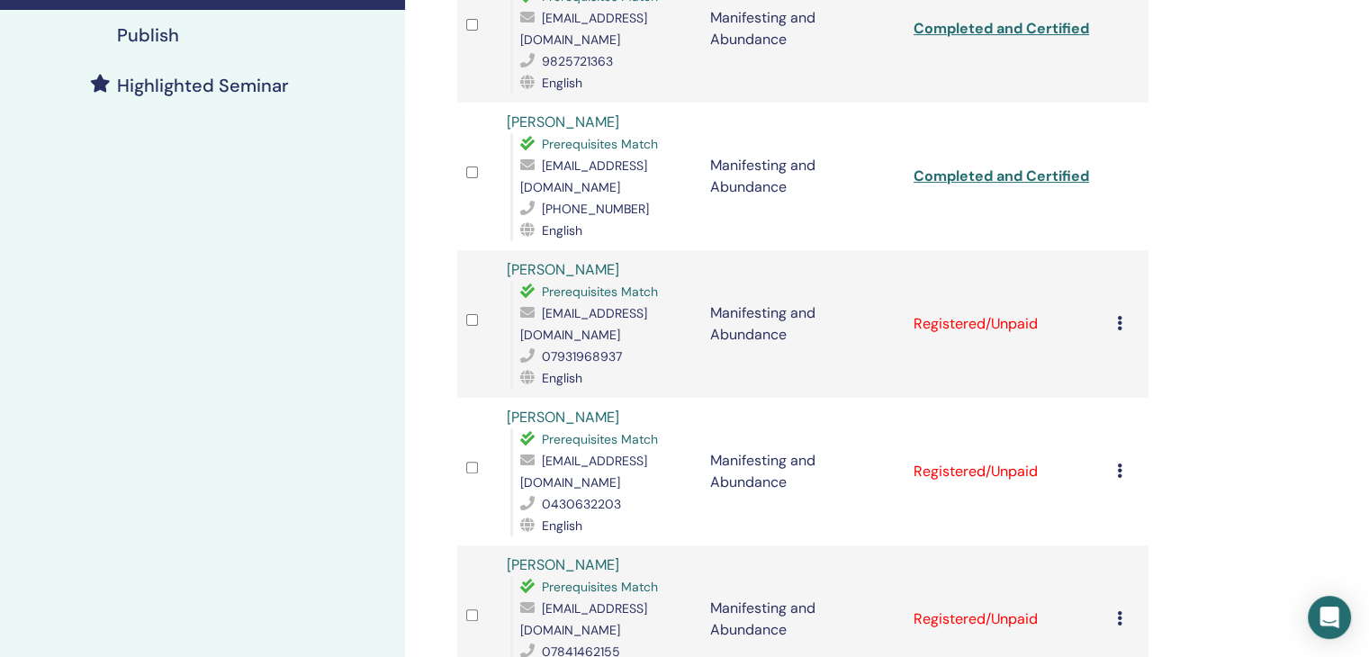
click at [1118, 316] on icon at bounding box center [1119, 323] width 5 height 14
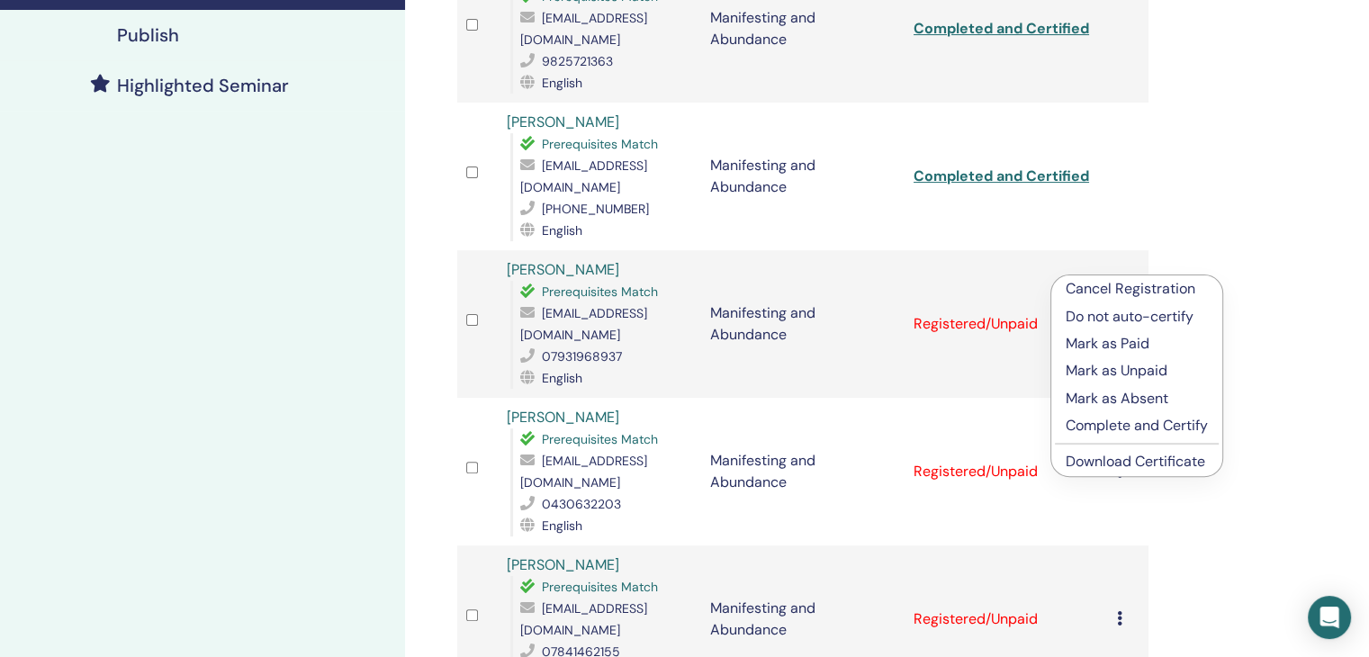
click at [1071, 419] on p "Complete and Certify" at bounding box center [1137, 426] width 142 height 22
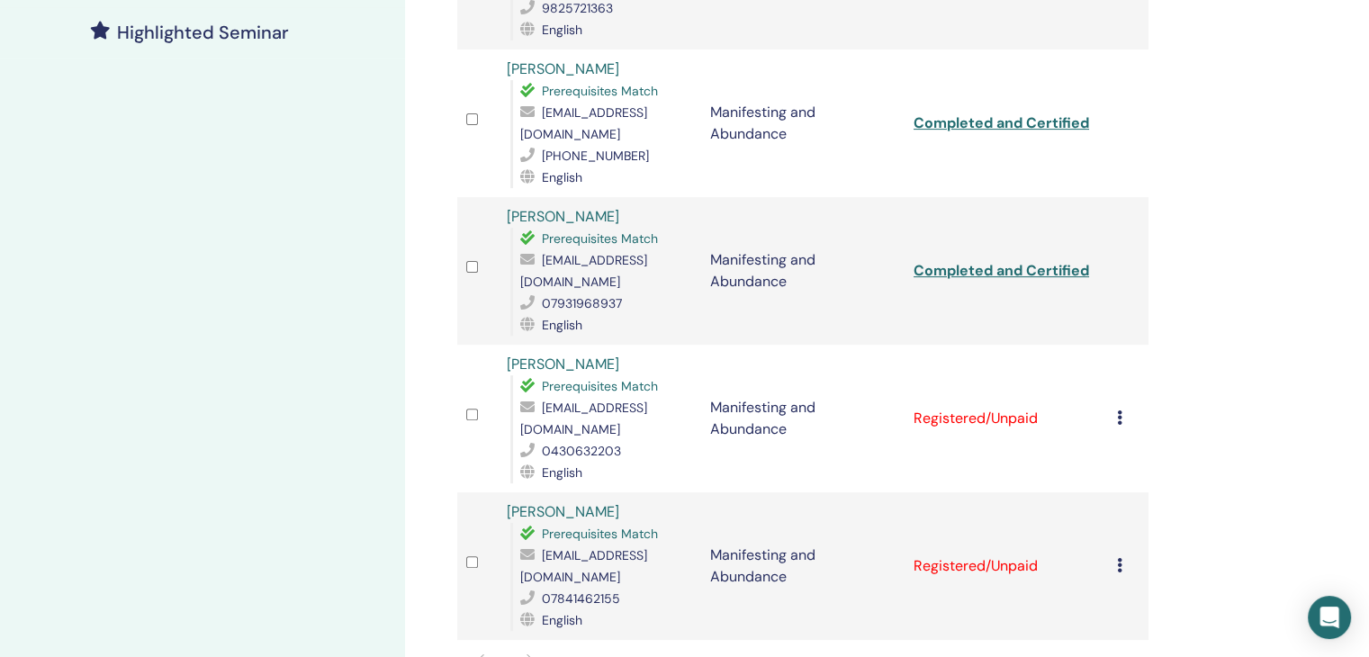
scroll to position [543, 0]
click at [1123, 405] on div "Cancel Registration Do not auto-certify Mark as Paid Mark as Unpaid Mark as Abs…" at bounding box center [1128, 416] width 23 height 22
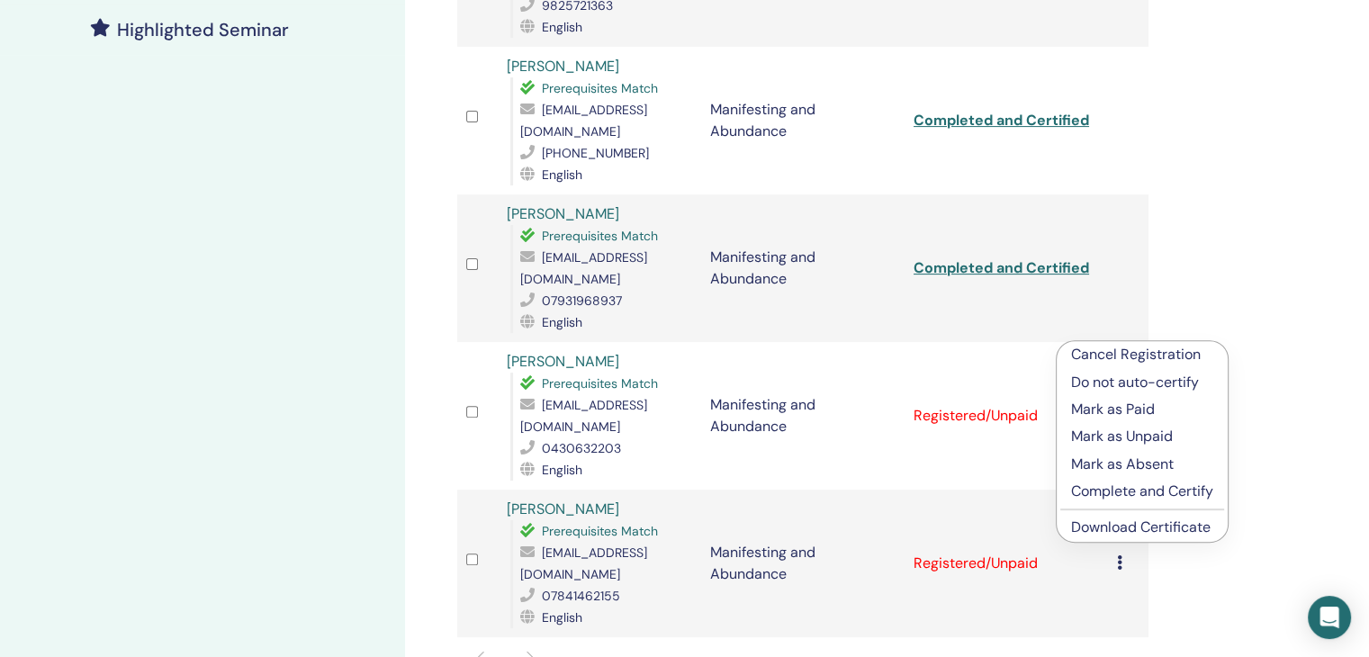
click at [1137, 494] on p "Complete and Certify" at bounding box center [1142, 492] width 142 height 22
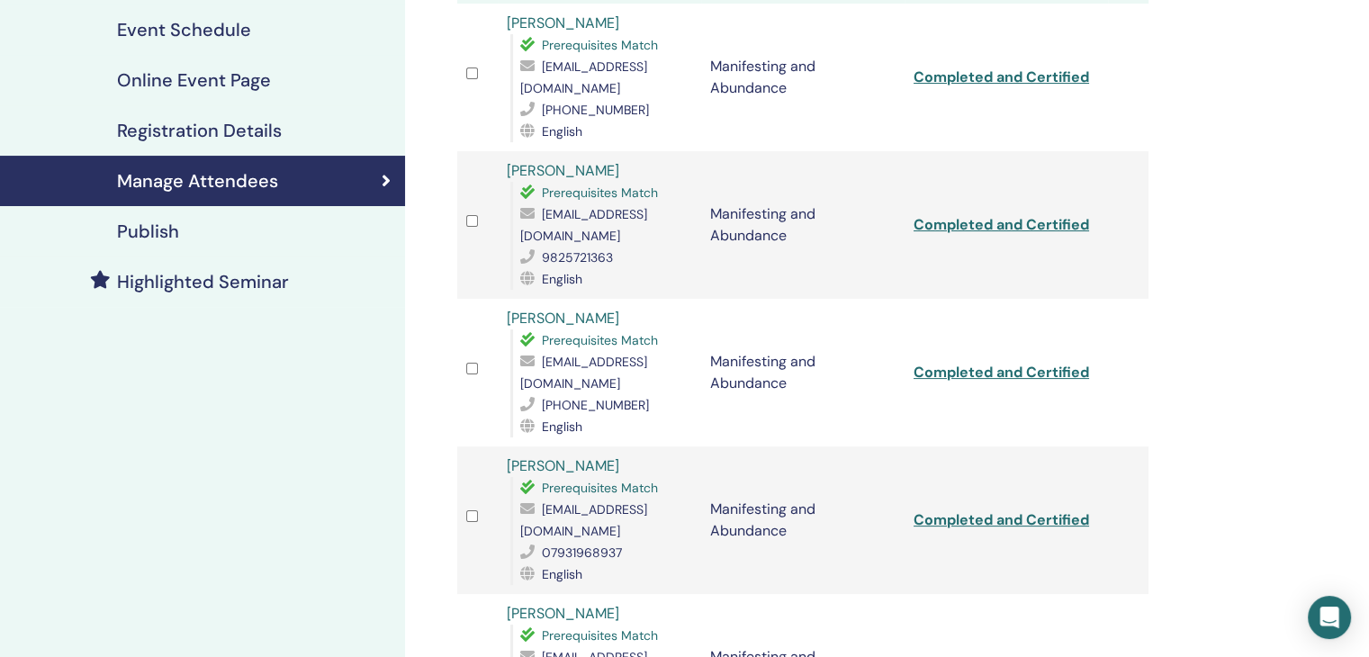
scroll to position [587, 0]
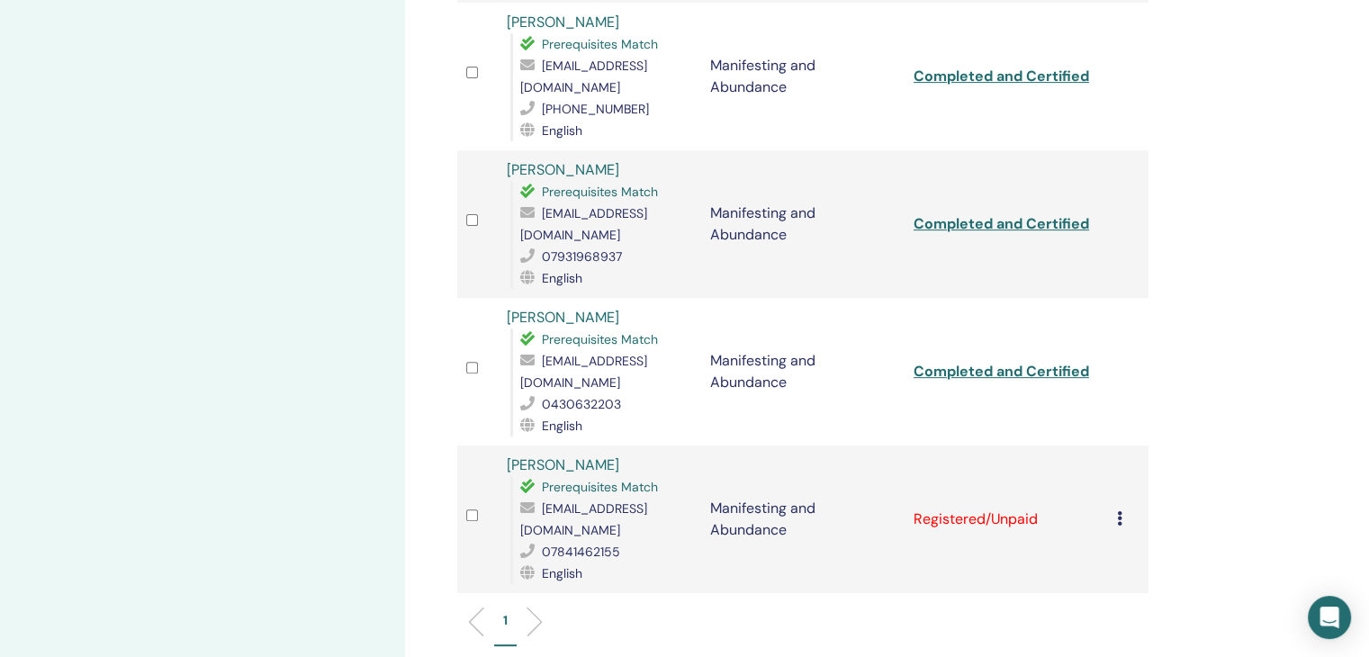
click at [1120, 511] on icon at bounding box center [1119, 518] width 5 height 14
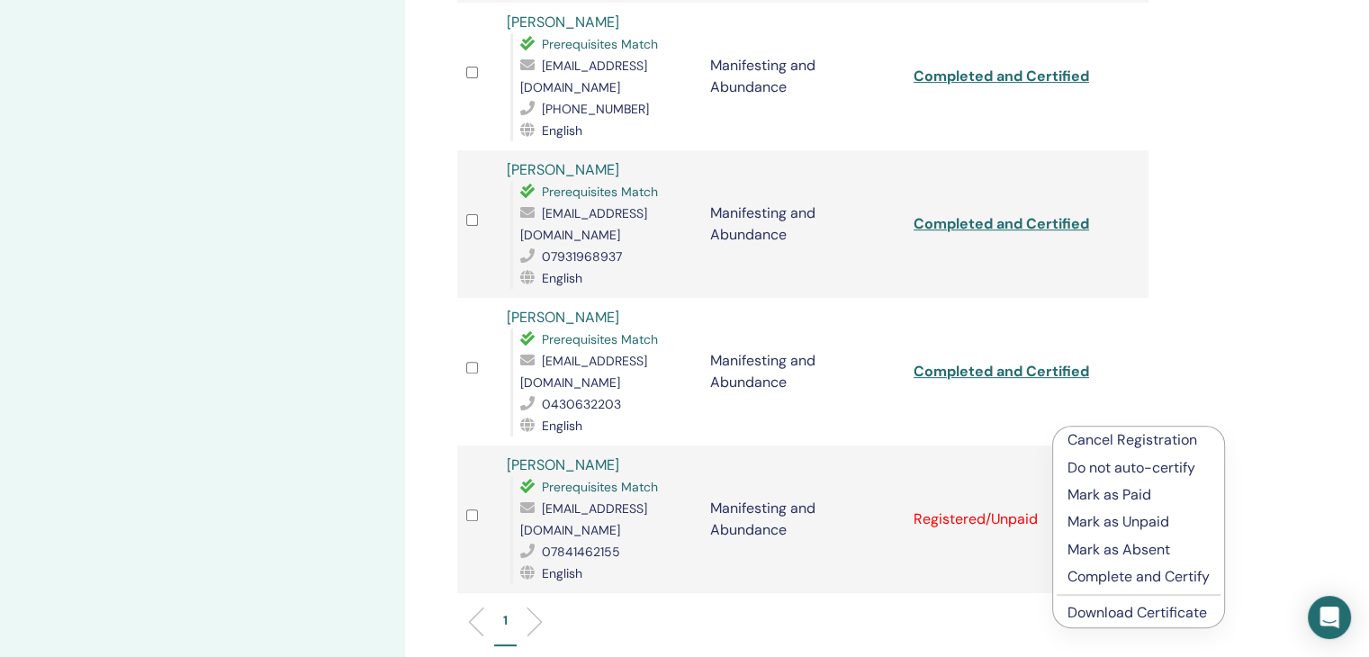
click at [1105, 572] on p "Complete and Certify" at bounding box center [1138, 577] width 142 height 22
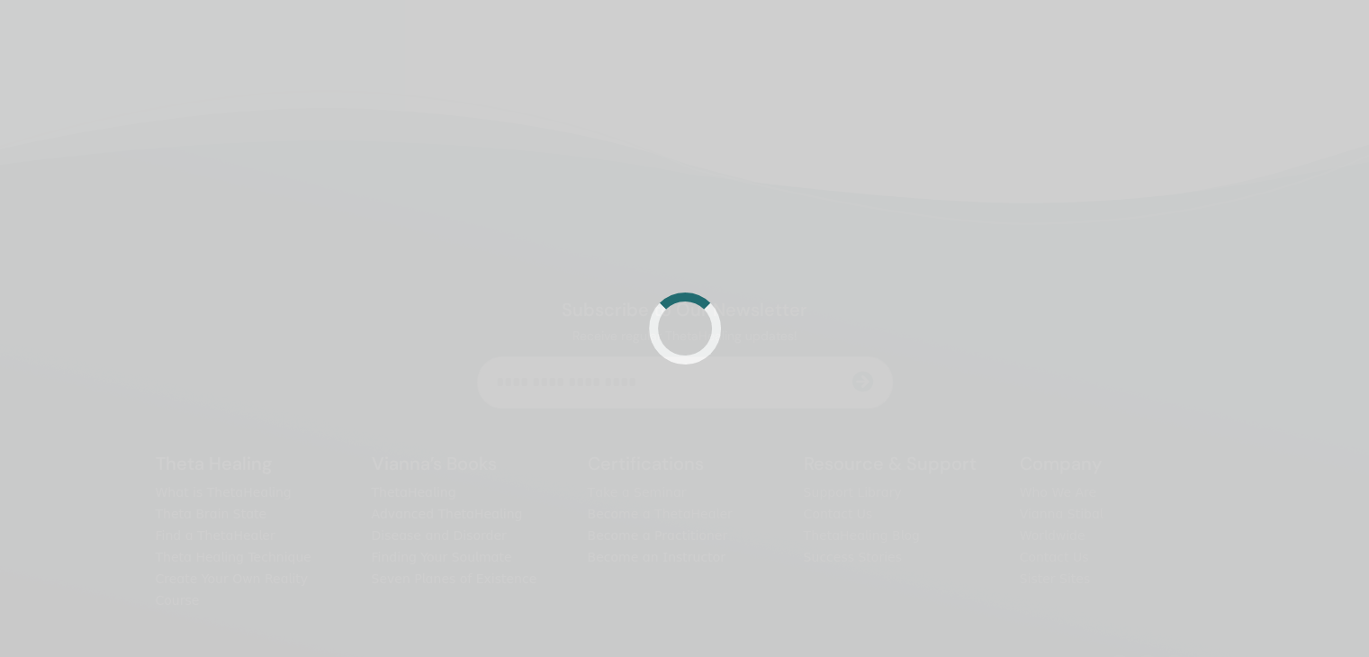
scroll to position [428, 0]
